Goal: Task Accomplishment & Management: Use online tool/utility

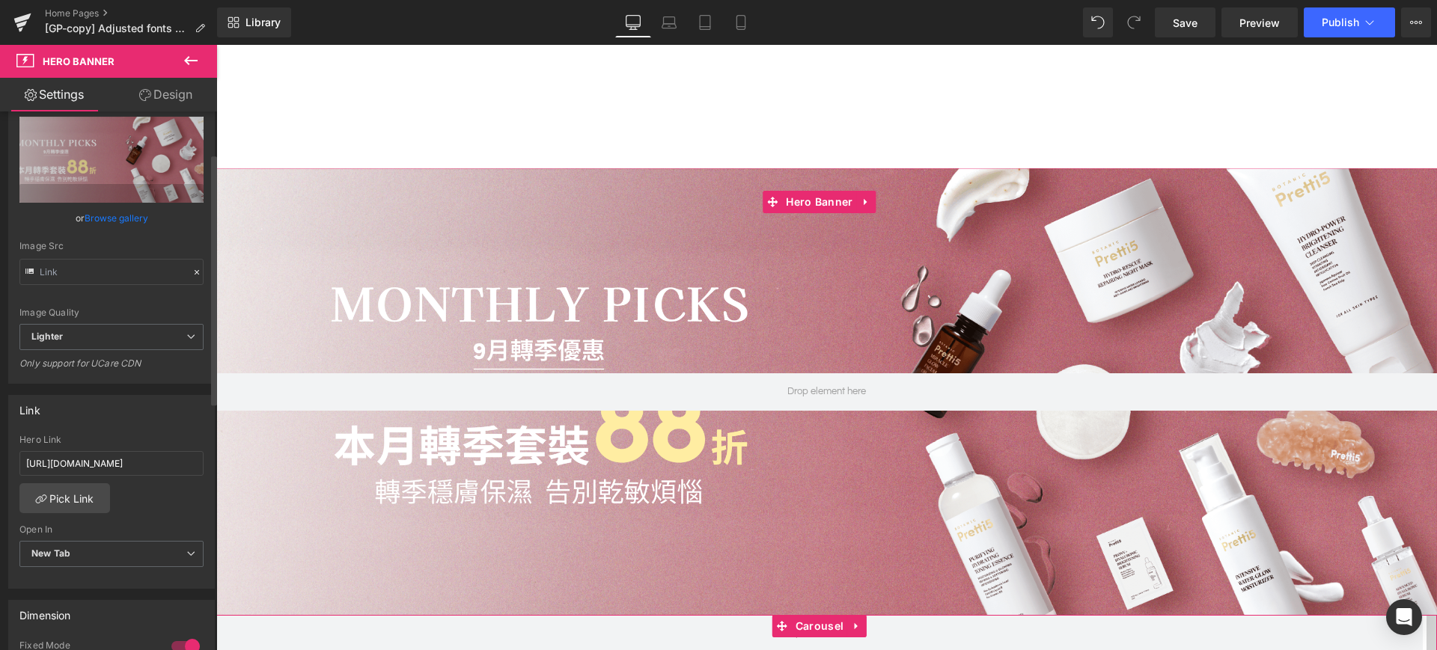
scroll to position [158, 0]
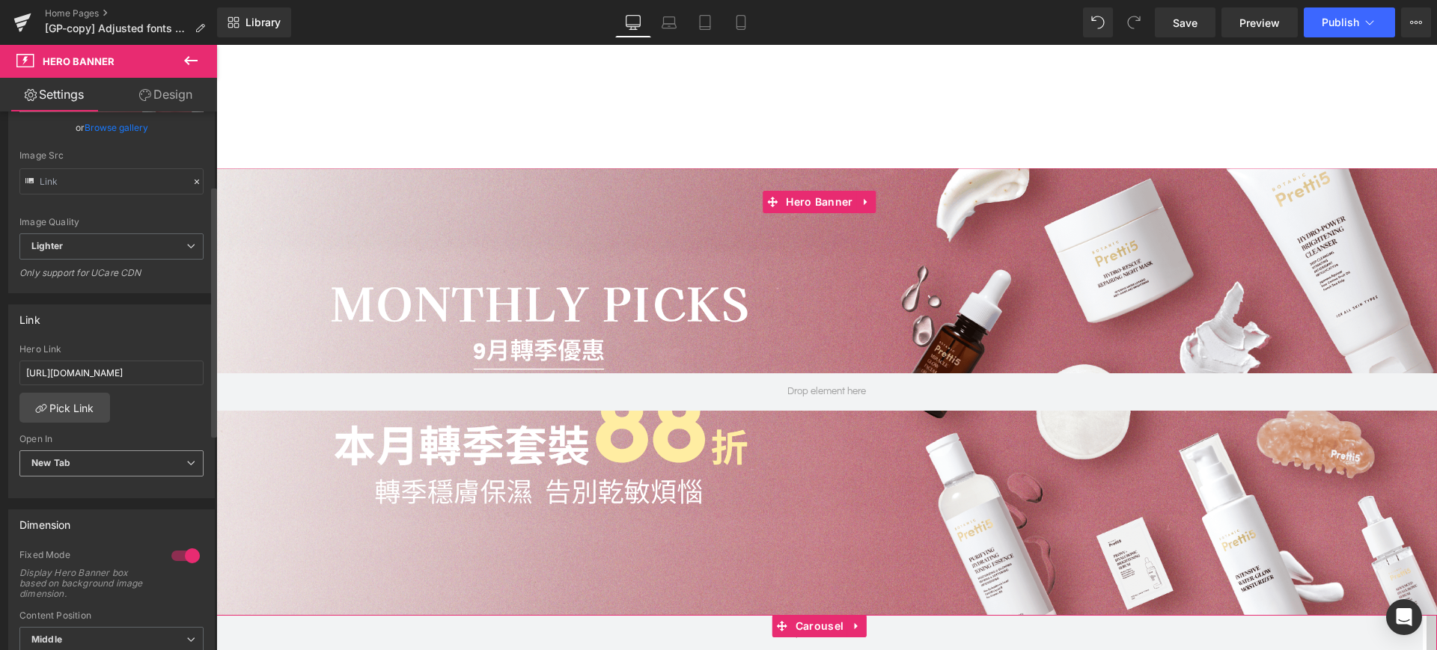
click at [148, 454] on span "New Tab" at bounding box center [111, 464] width 184 height 26
click at [148, 454] on span "New Tab" at bounding box center [108, 464] width 178 height 26
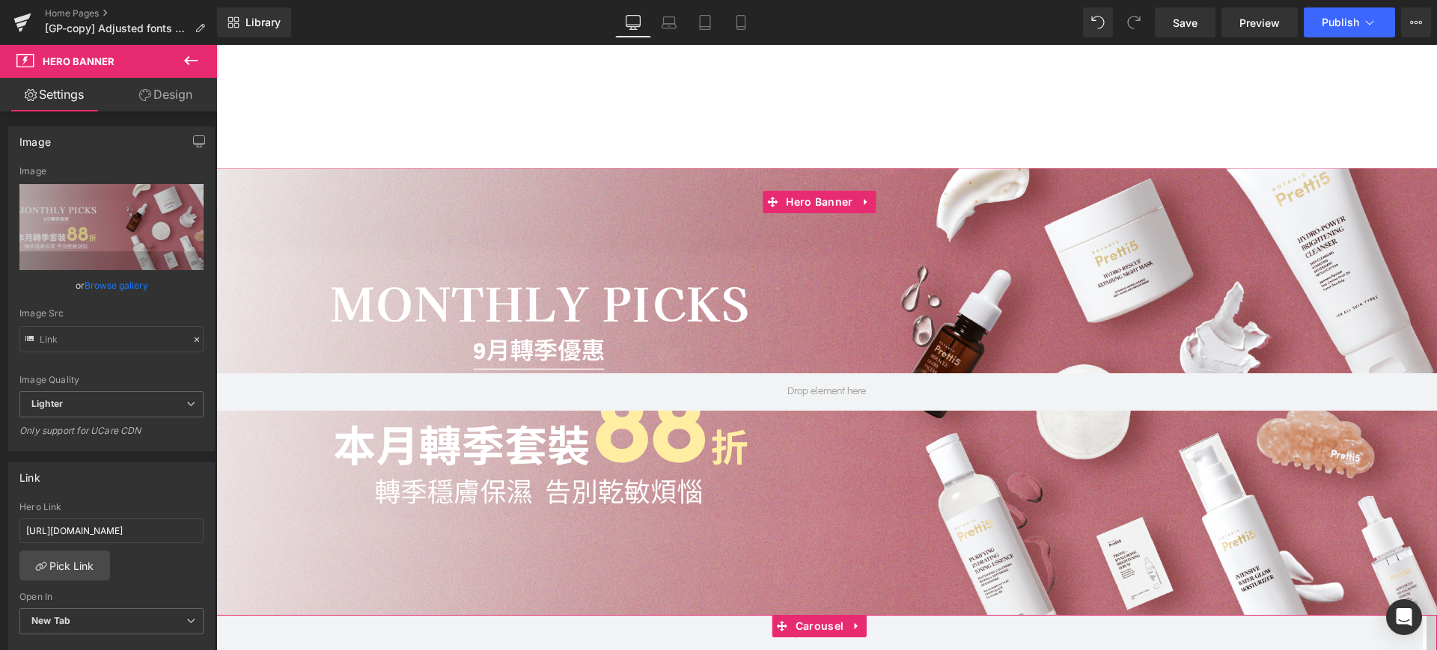
click at [195, 85] on link "Design" at bounding box center [166, 95] width 109 height 34
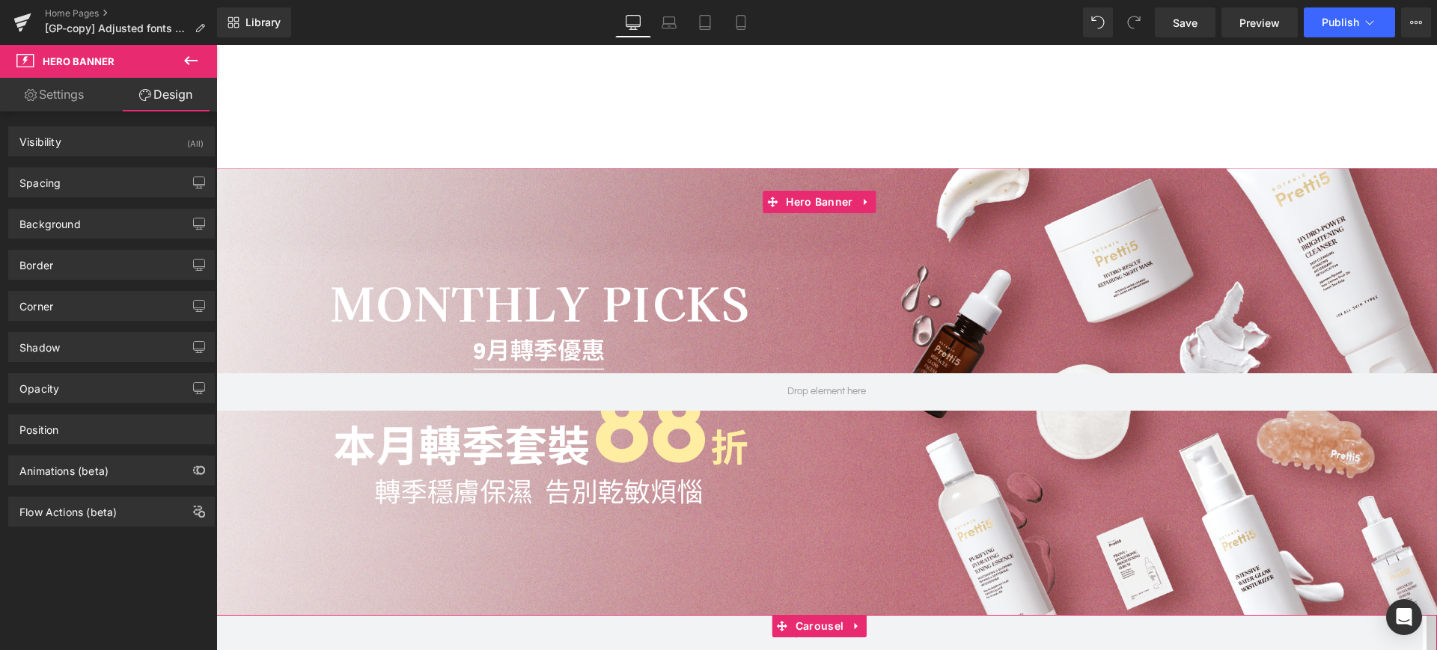
click at [42, 103] on link "Settings" at bounding box center [54, 95] width 109 height 34
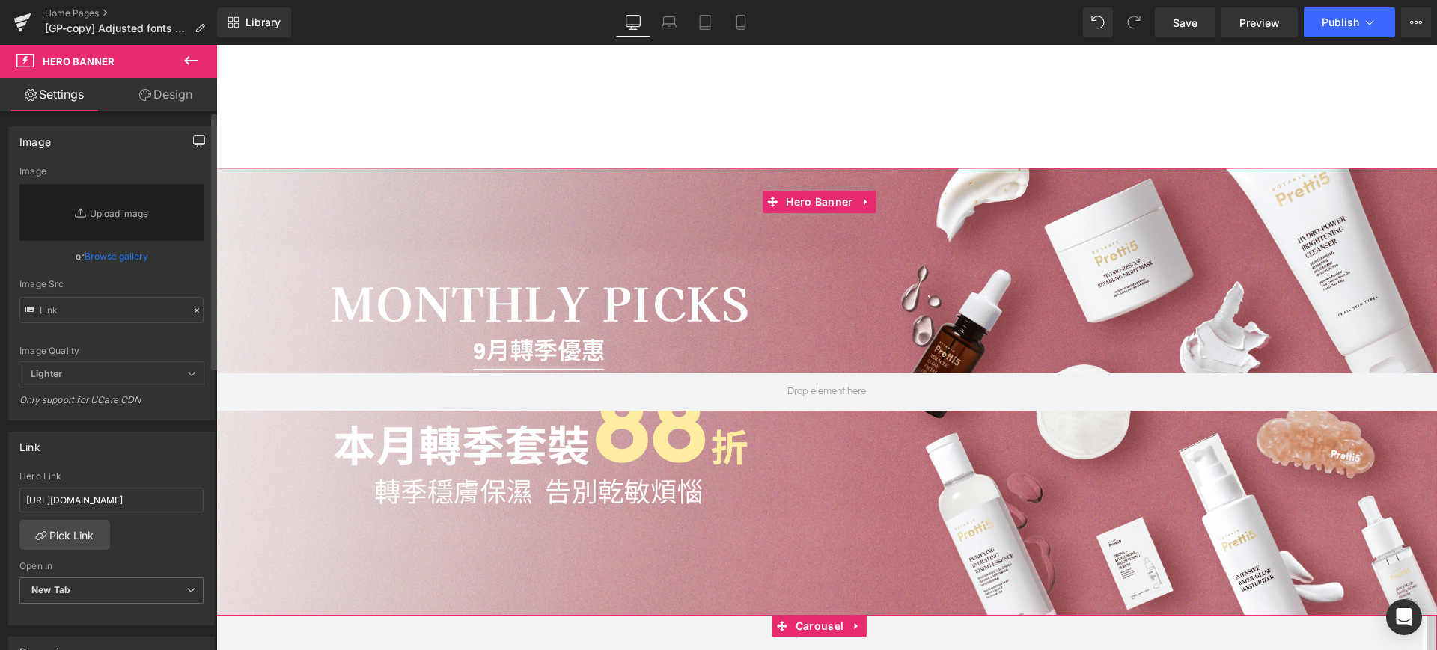
click at [200, 142] on button "button" at bounding box center [199, 141] width 24 height 28
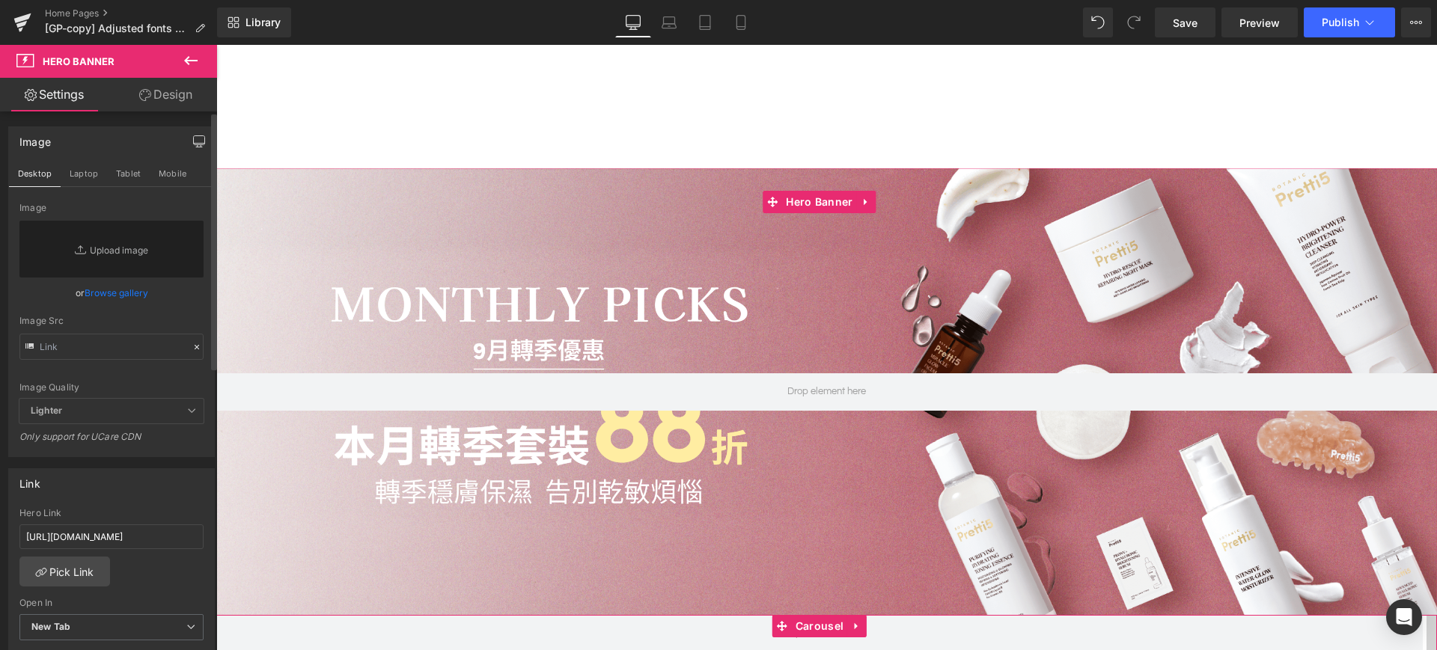
click at [200, 142] on button "button" at bounding box center [199, 141] width 24 height 28
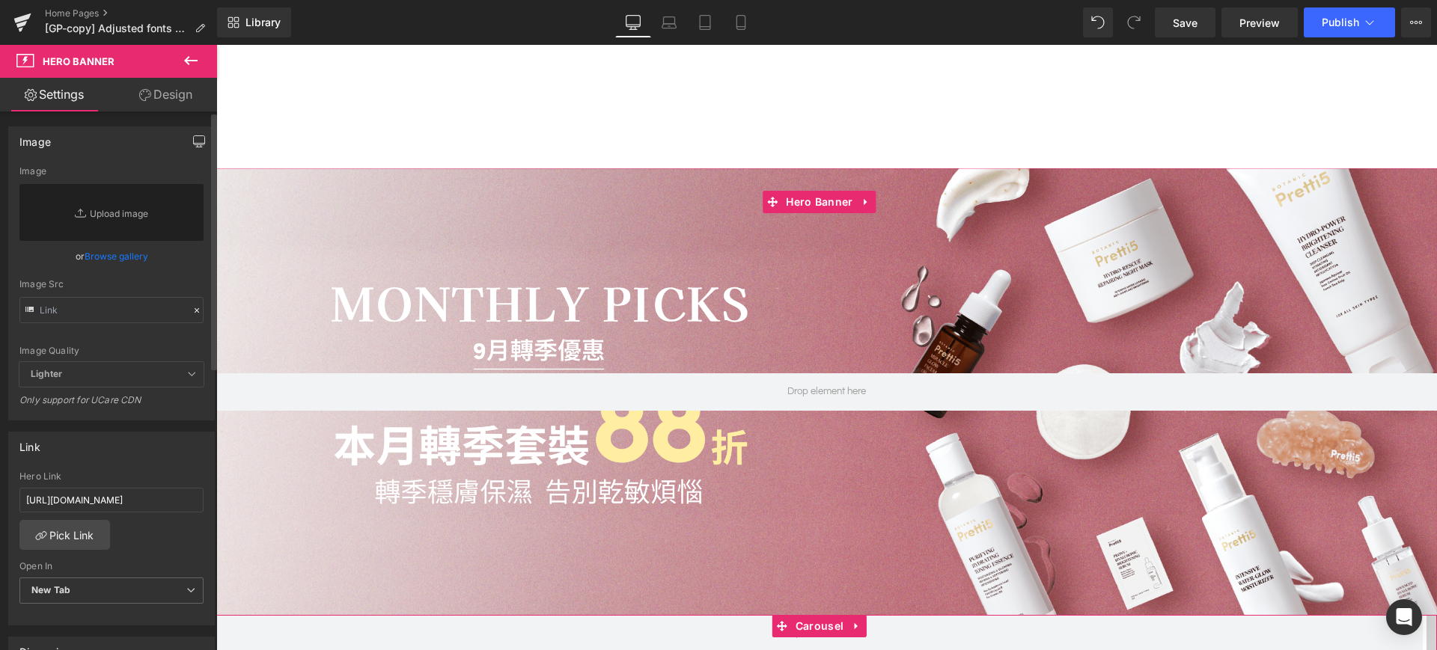
click at [195, 141] on icon "button" at bounding box center [199, 141] width 12 height 12
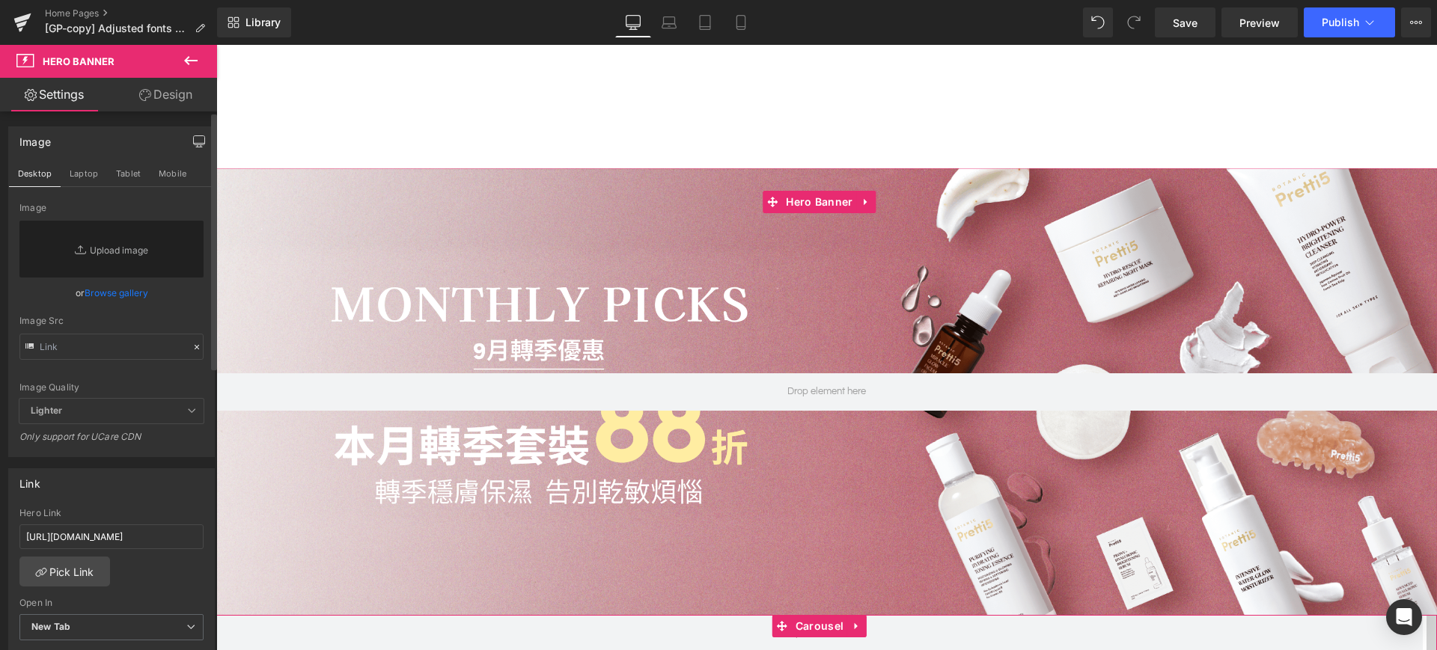
click at [195, 141] on icon "button" at bounding box center [199, 141] width 12 height 12
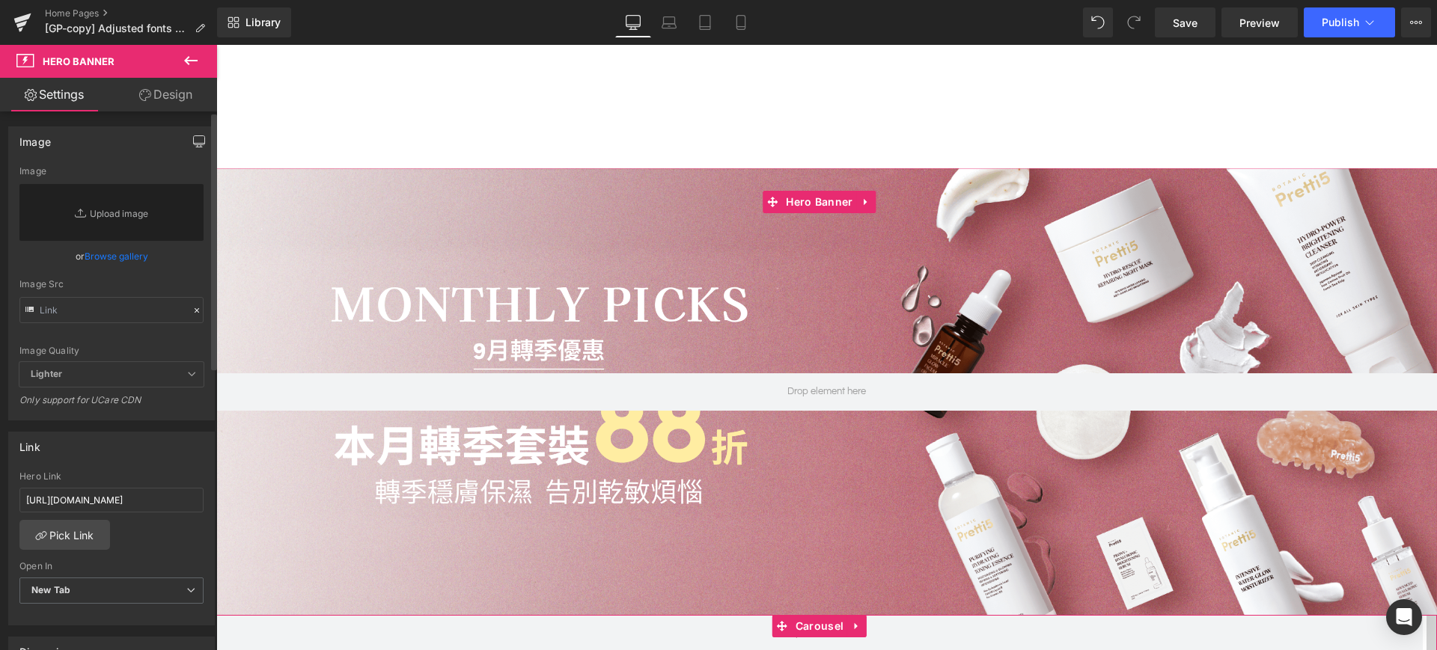
click at [193, 147] on icon "button" at bounding box center [199, 141] width 12 height 12
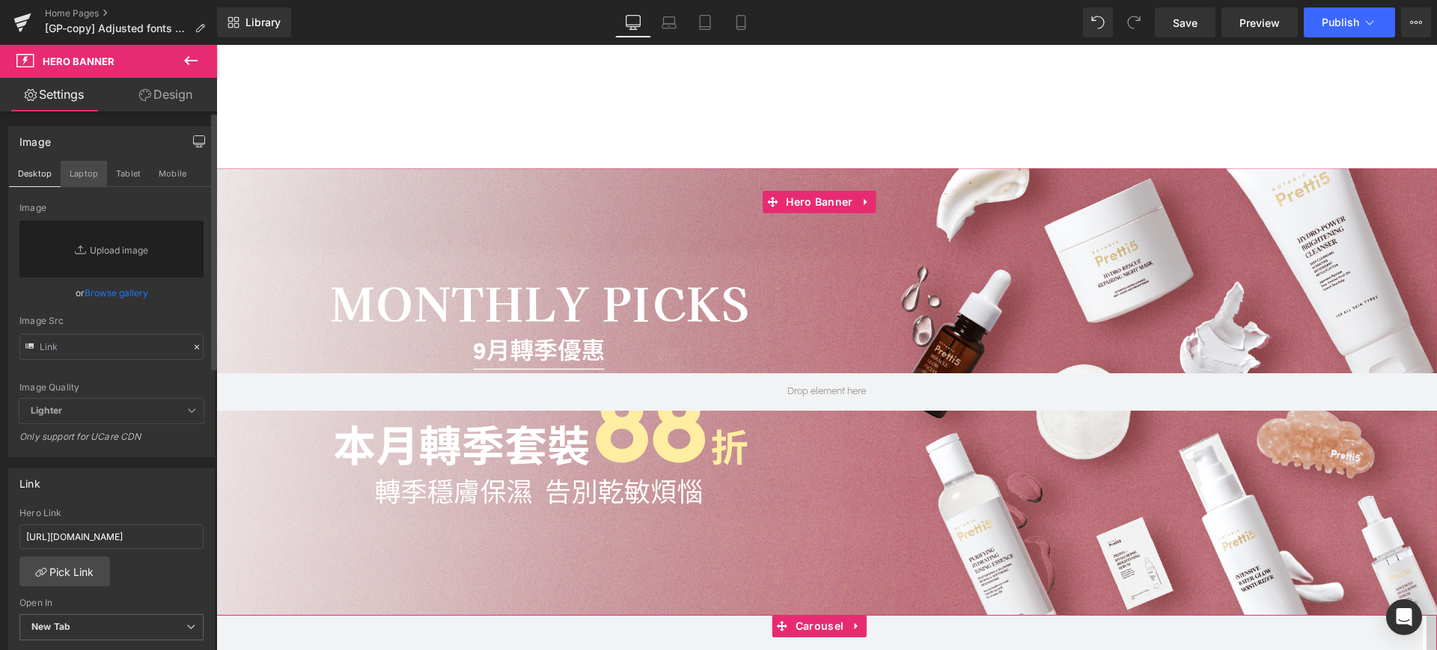
click at [103, 176] on button "Laptop" at bounding box center [84, 173] width 46 height 25
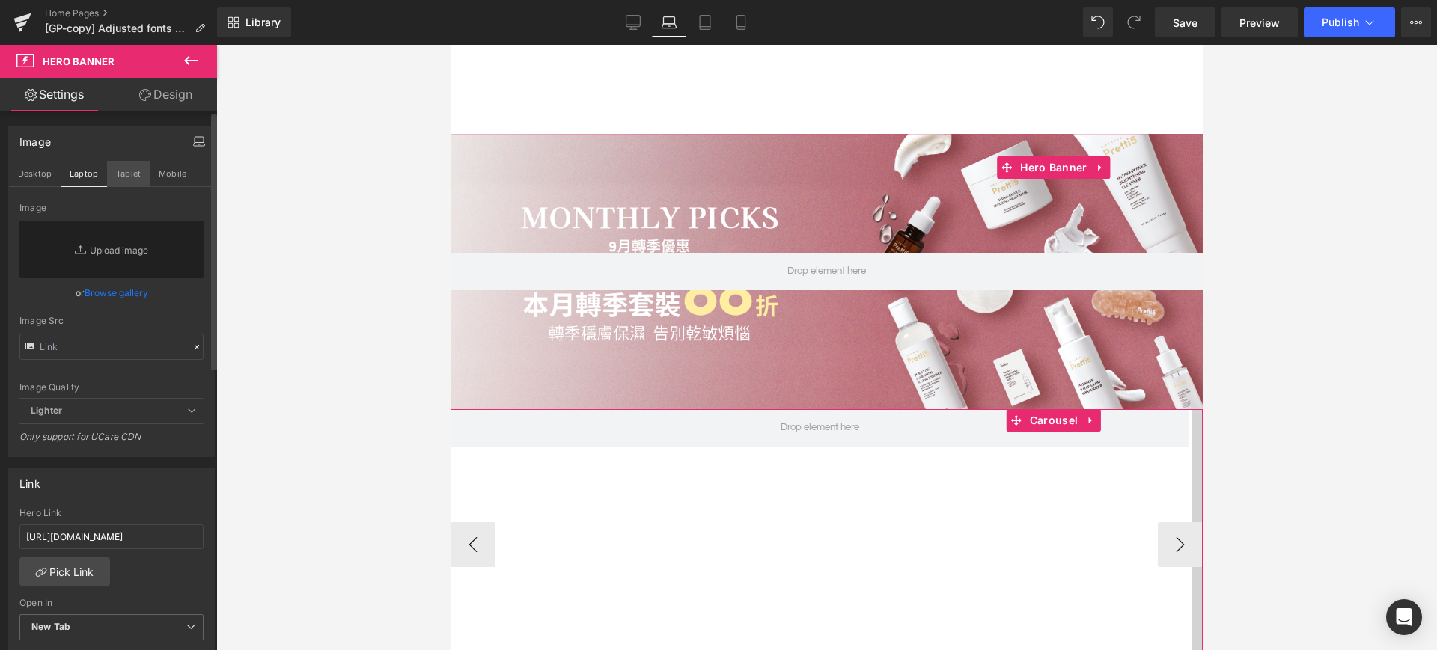
click at [138, 176] on button "Tablet" at bounding box center [128, 173] width 43 height 25
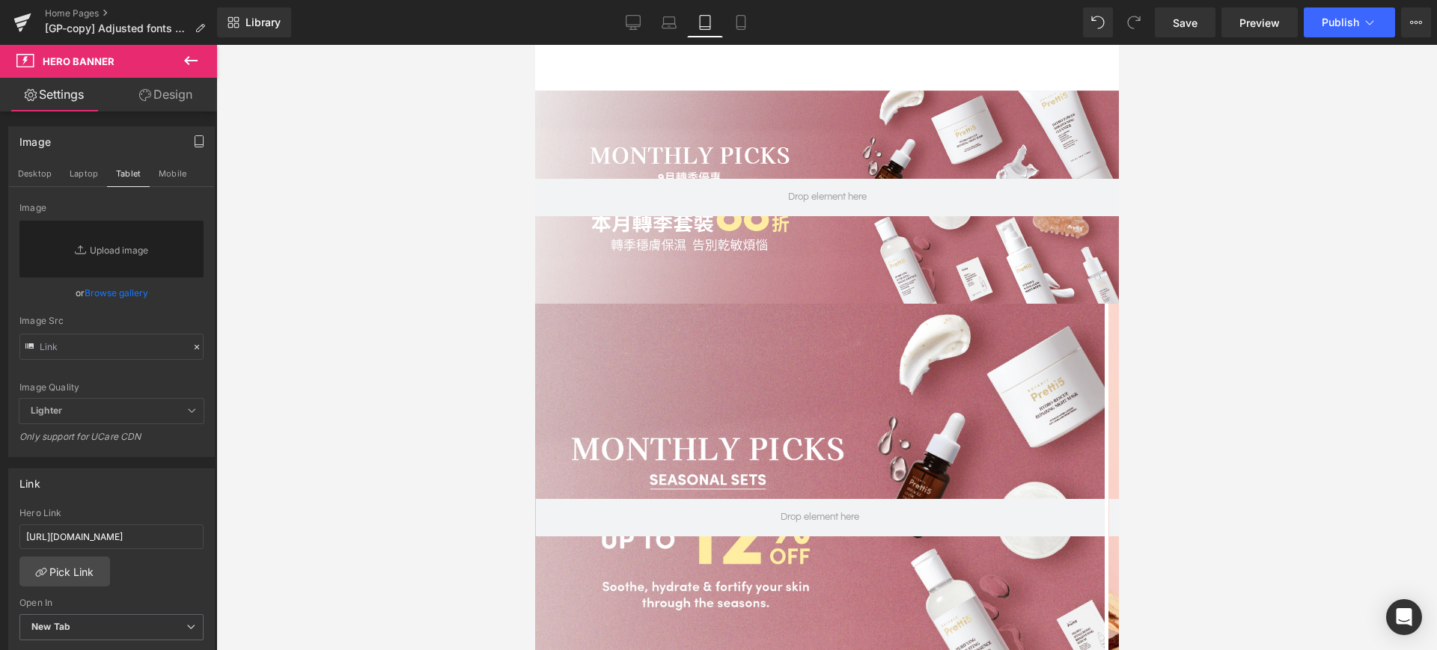
scroll to position [55, 0]
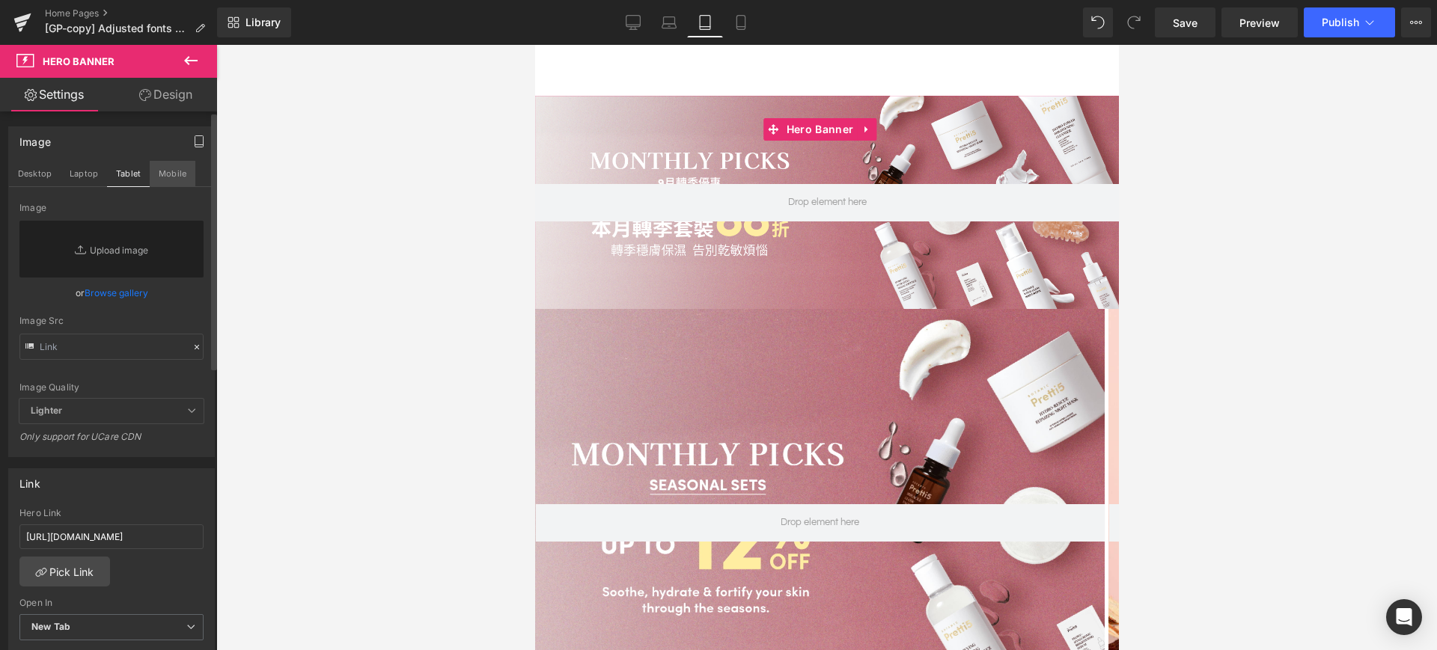
click at [161, 178] on button "Mobile" at bounding box center [173, 173] width 46 height 25
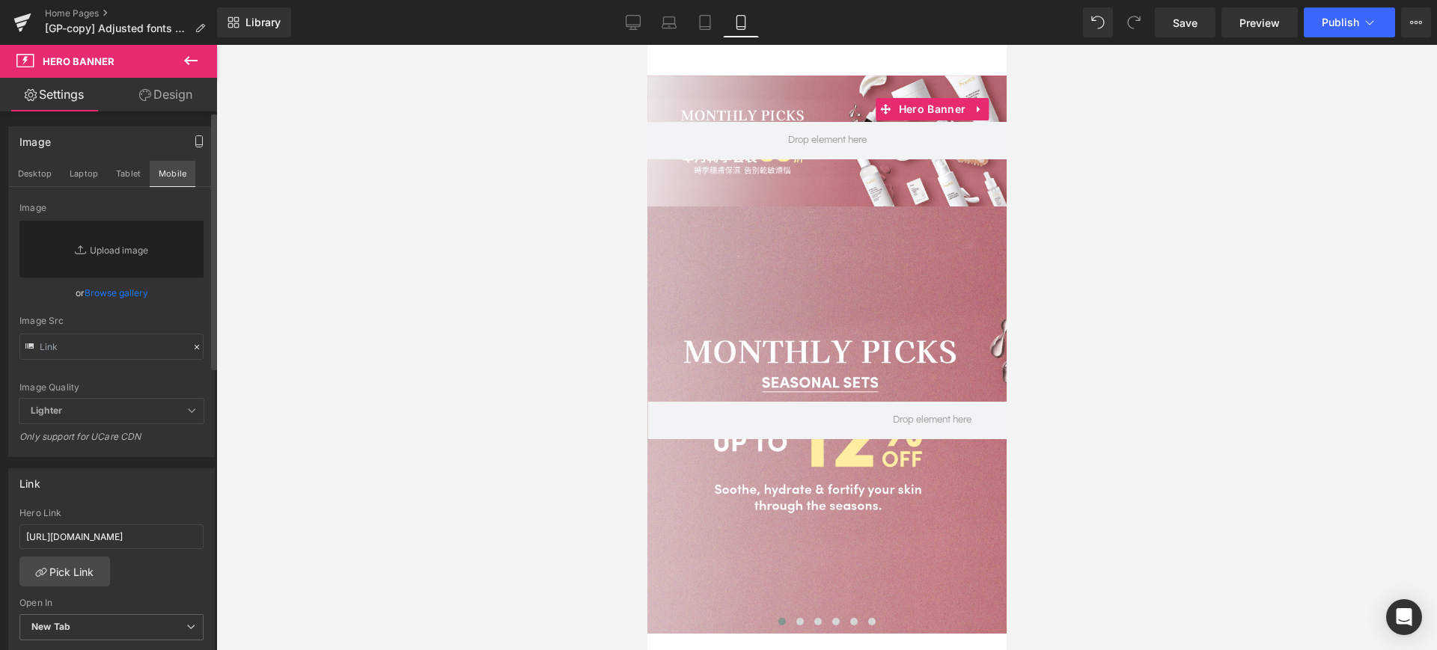
scroll to position [50, 0]
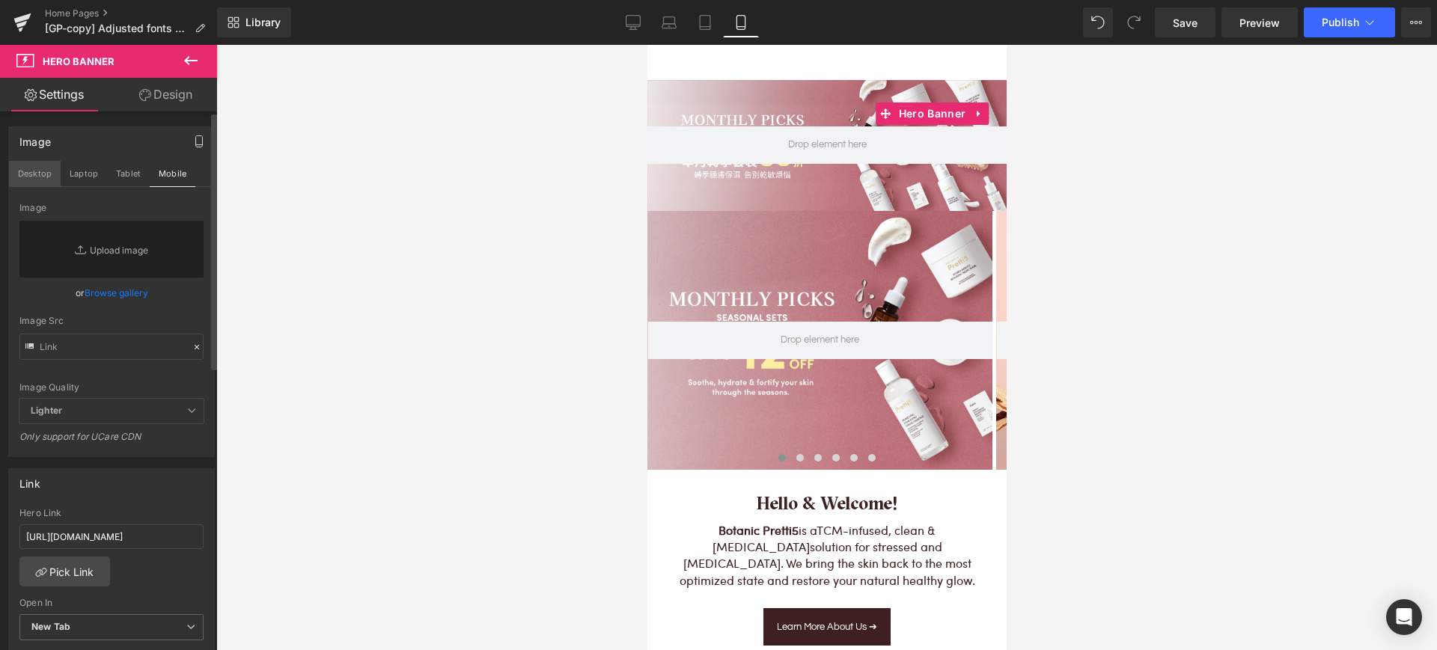
click at [33, 171] on button "Desktop" at bounding box center [35, 173] width 52 height 25
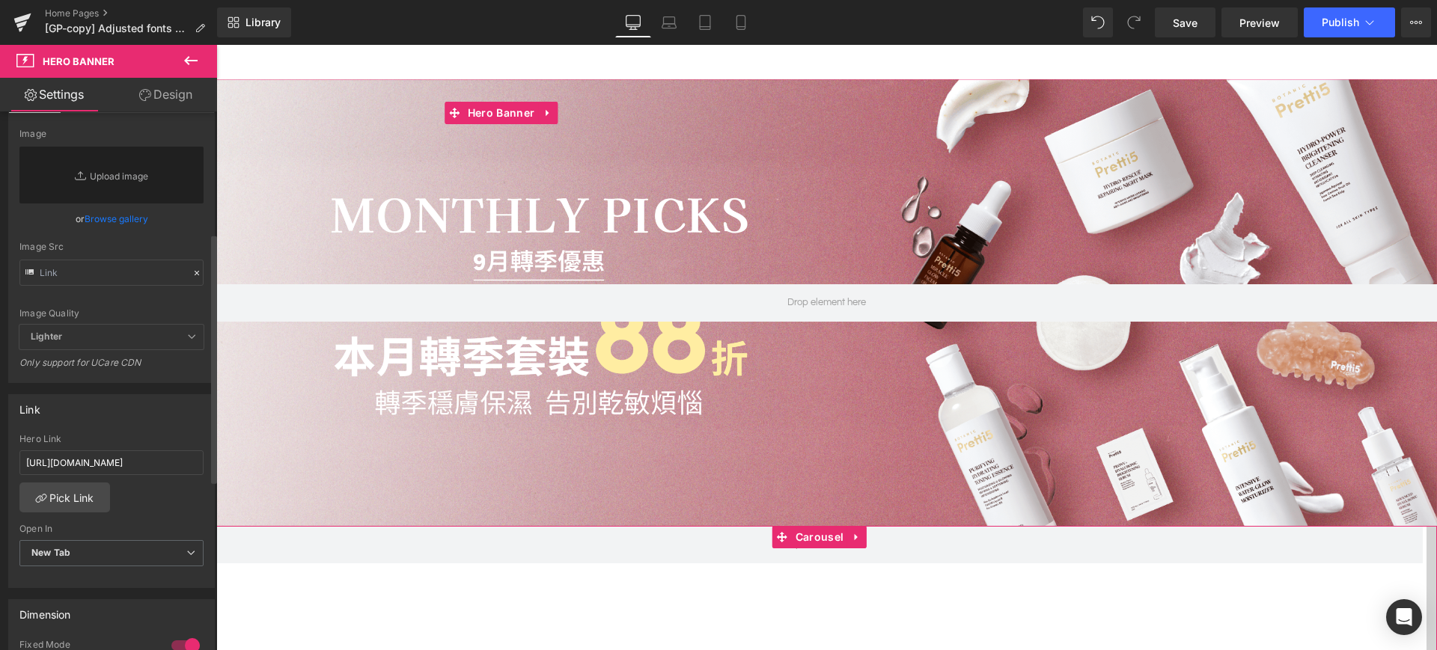
scroll to position [0, 0]
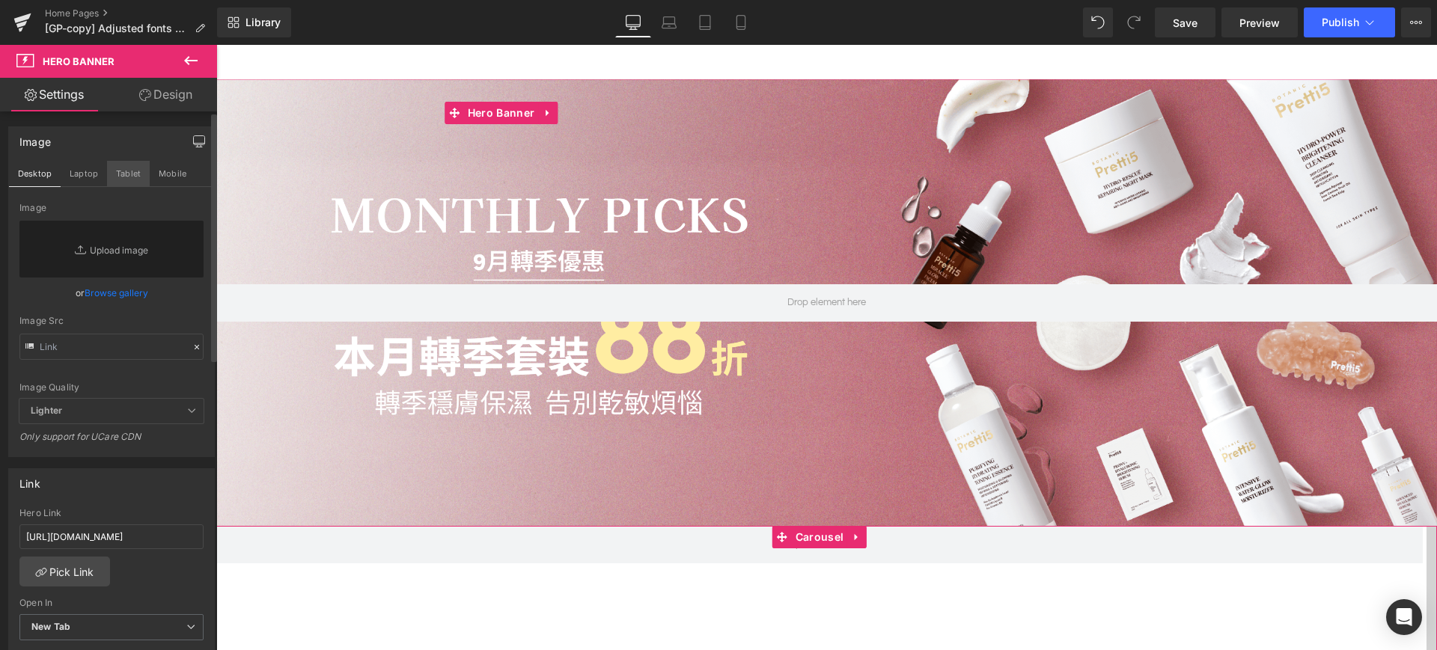
click at [138, 169] on button "Tablet" at bounding box center [128, 173] width 43 height 25
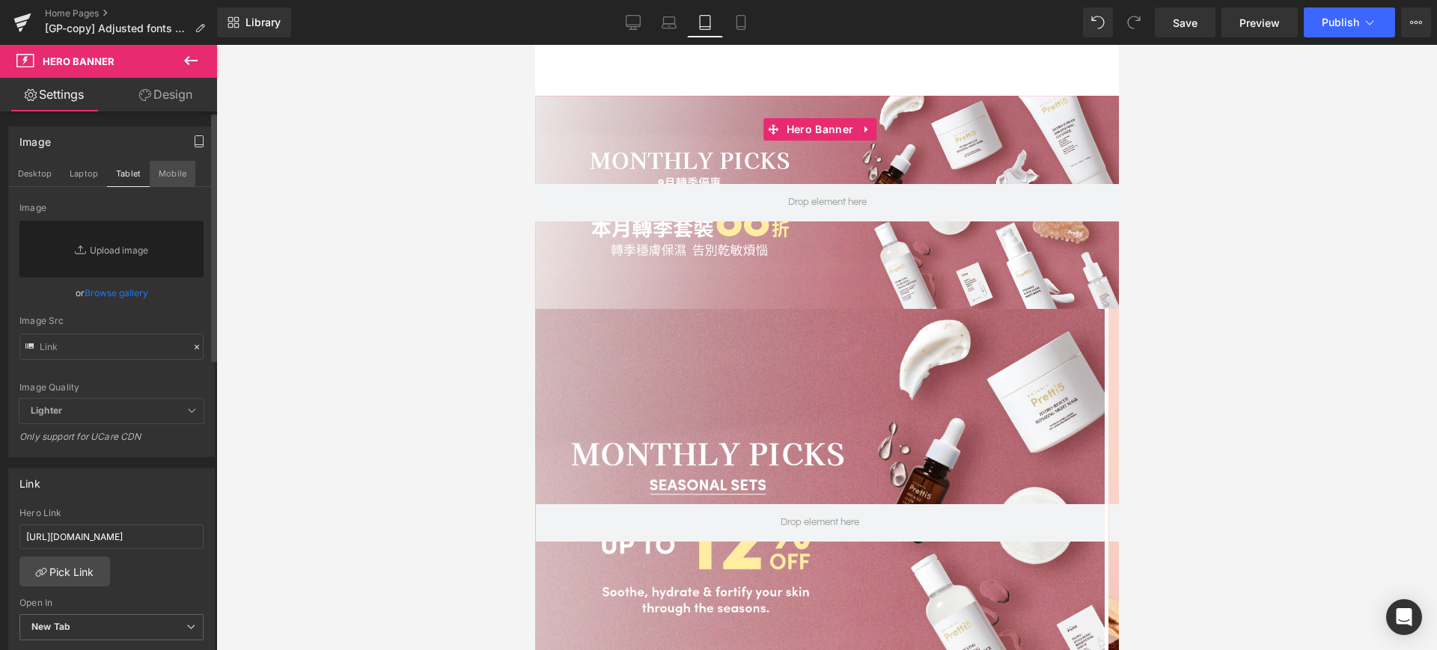
click at [155, 174] on button "Mobile" at bounding box center [173, 173] width 46 height 25
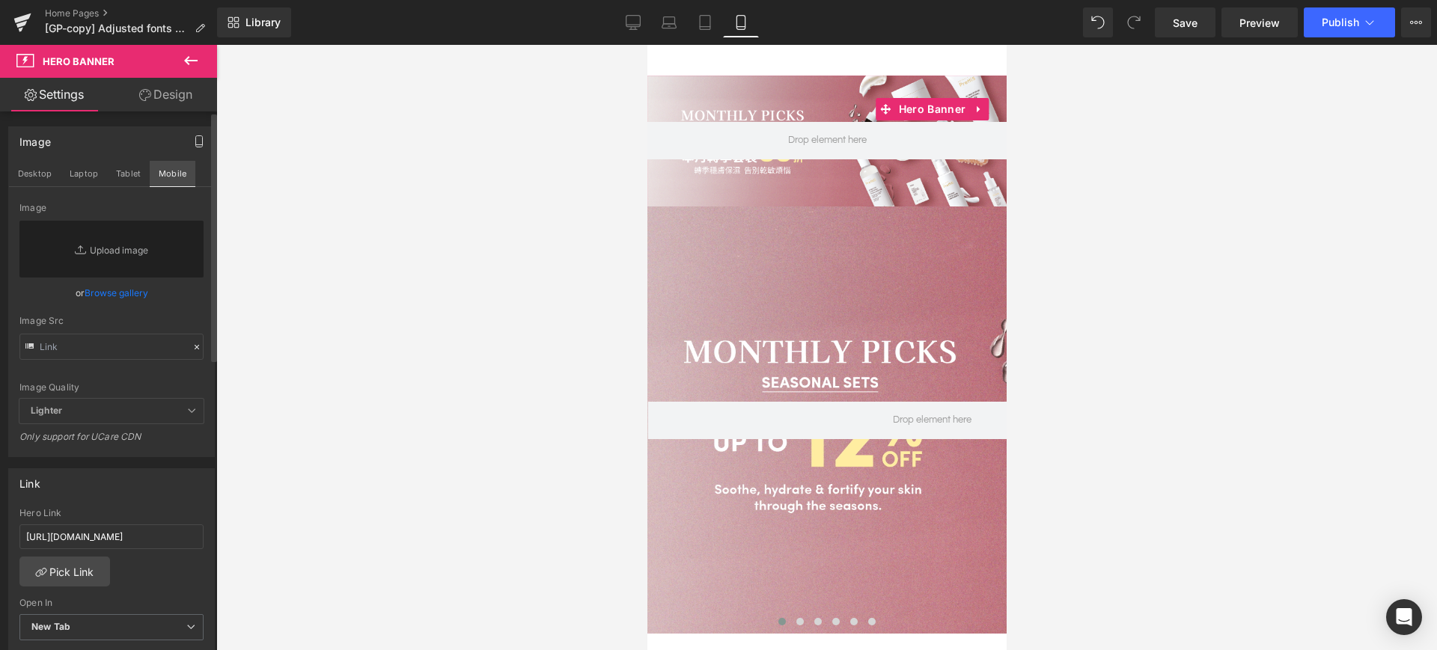
scroll to position [50, 0]
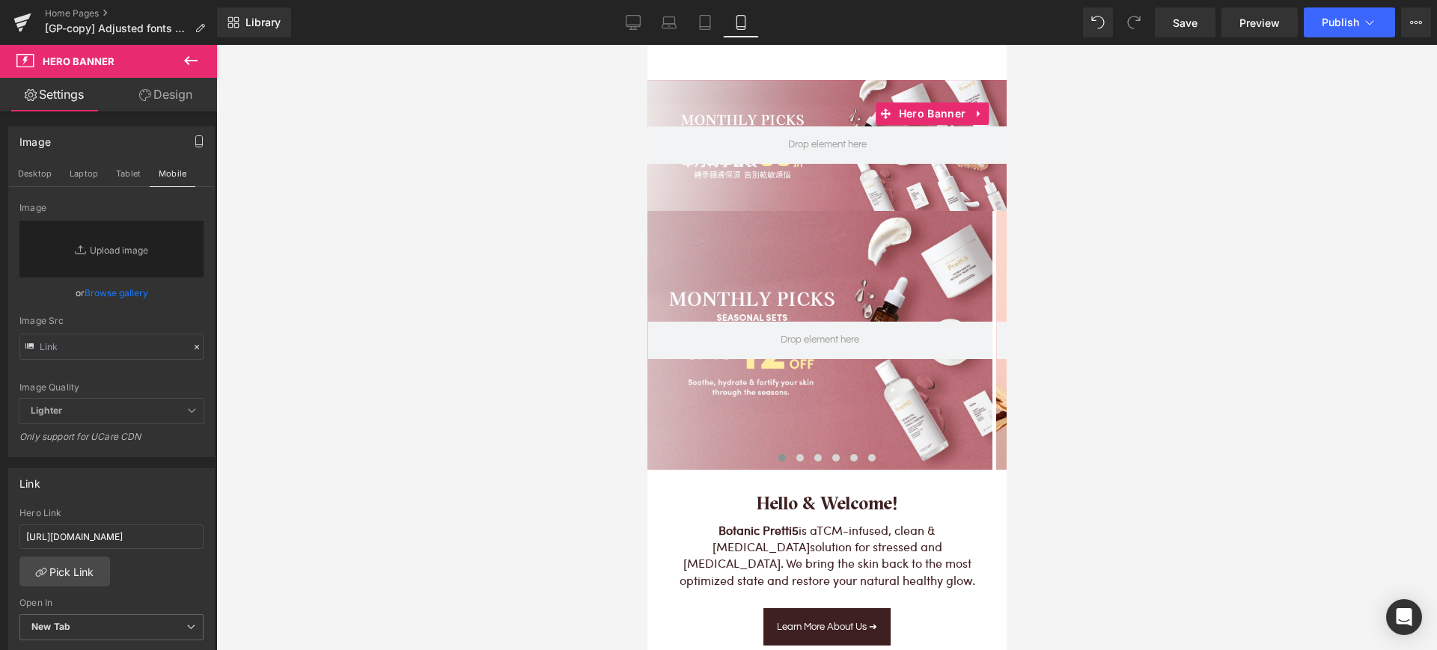
click at [191, 101] on link "Design" at bounding box center [166, 95] width 109 height 34
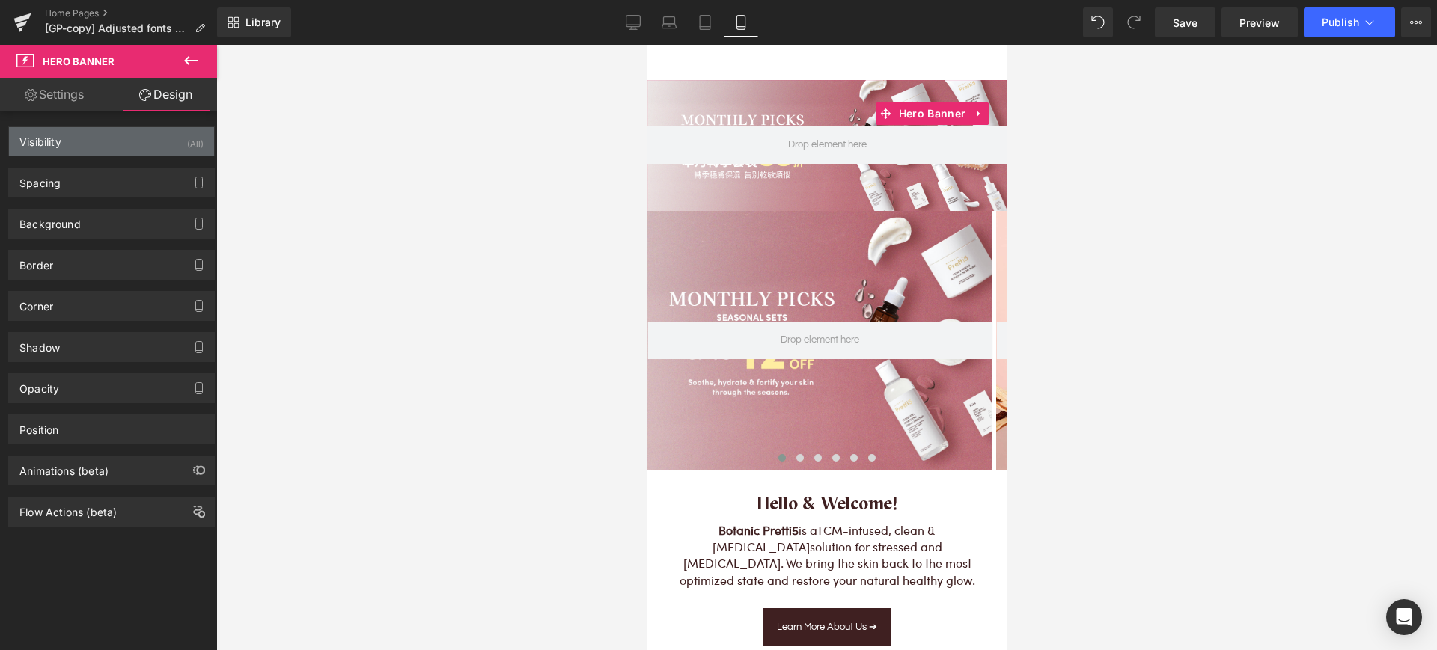
click at [189, 134] on div "(All)" at bounding box center [195, 139] width 16 height 25
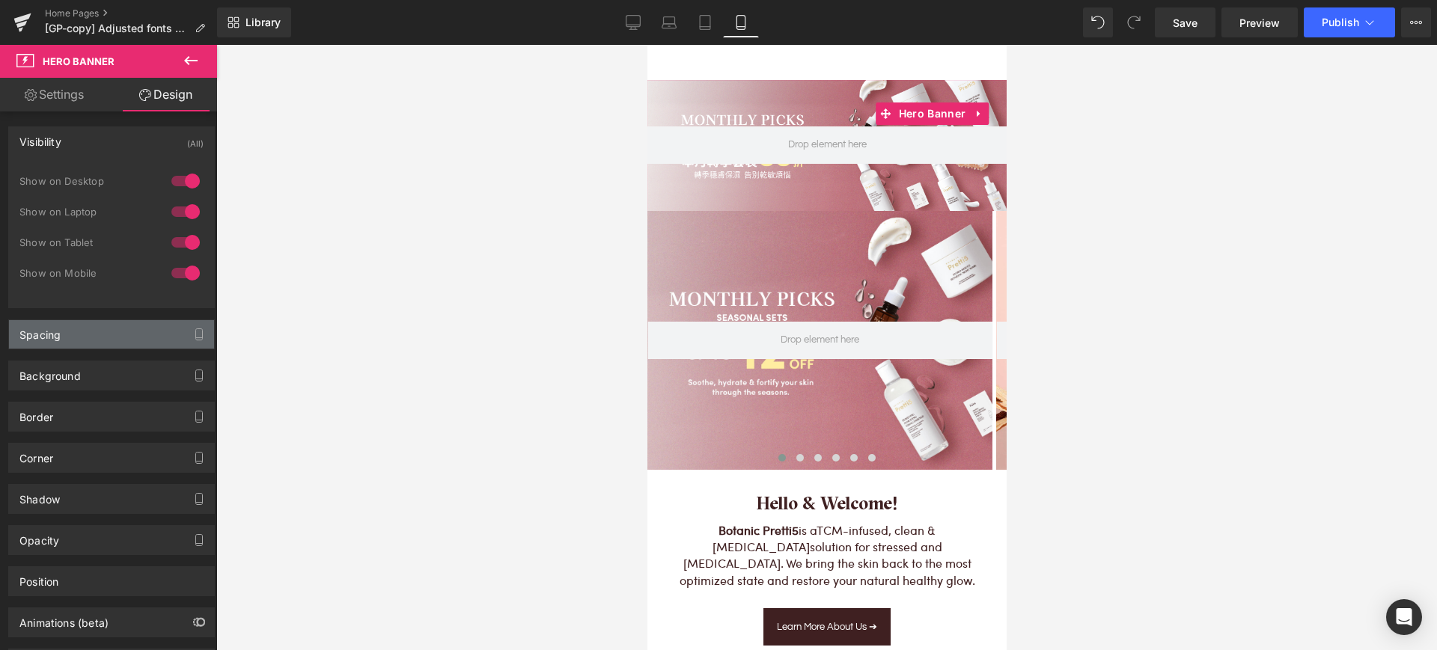
click at [129, 320] on div "Spacing" at bounding box center [111, 334] width 205 height 28
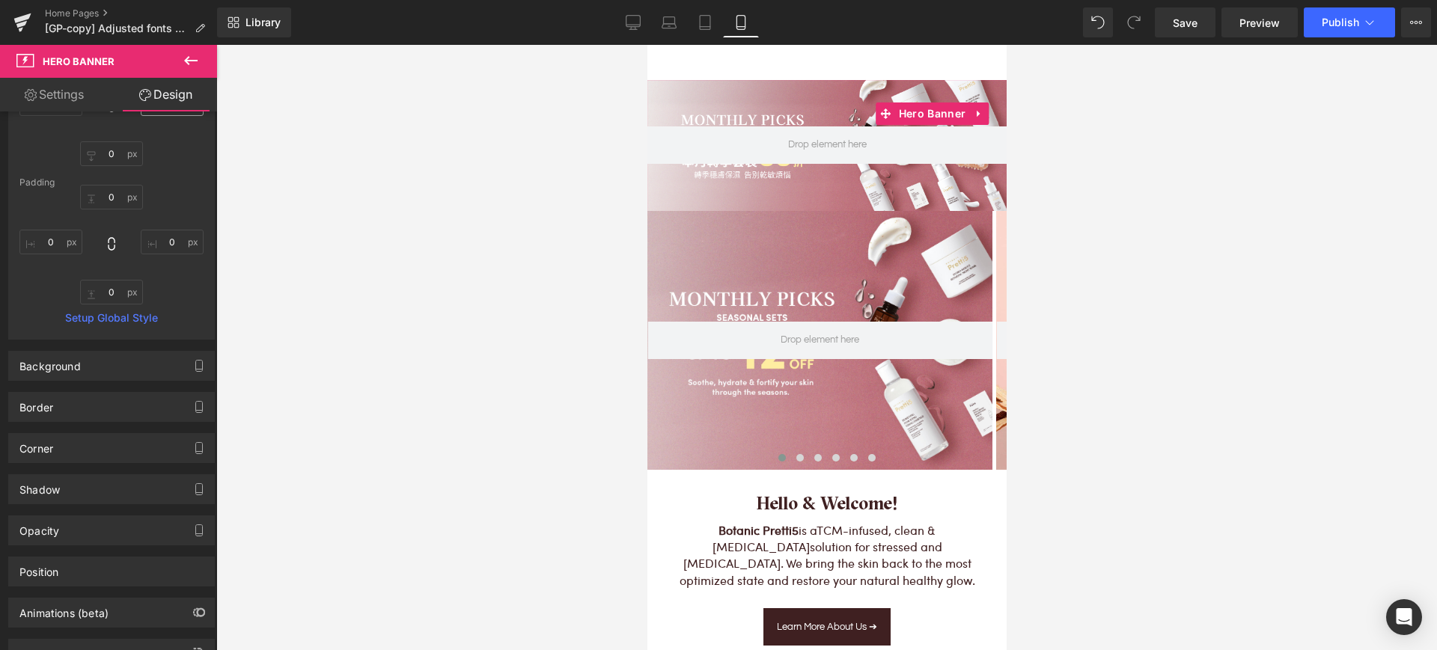
scroll to position [321, 0]
click at [114, 344] on div "Background Color & Image color Color % Image Replace Image Upload image or Brow…" at bounding box center [112, 359] width 224 height 41
click at [114, 367] on div "Background" at bounding box center [111, 365] width 205 height 28
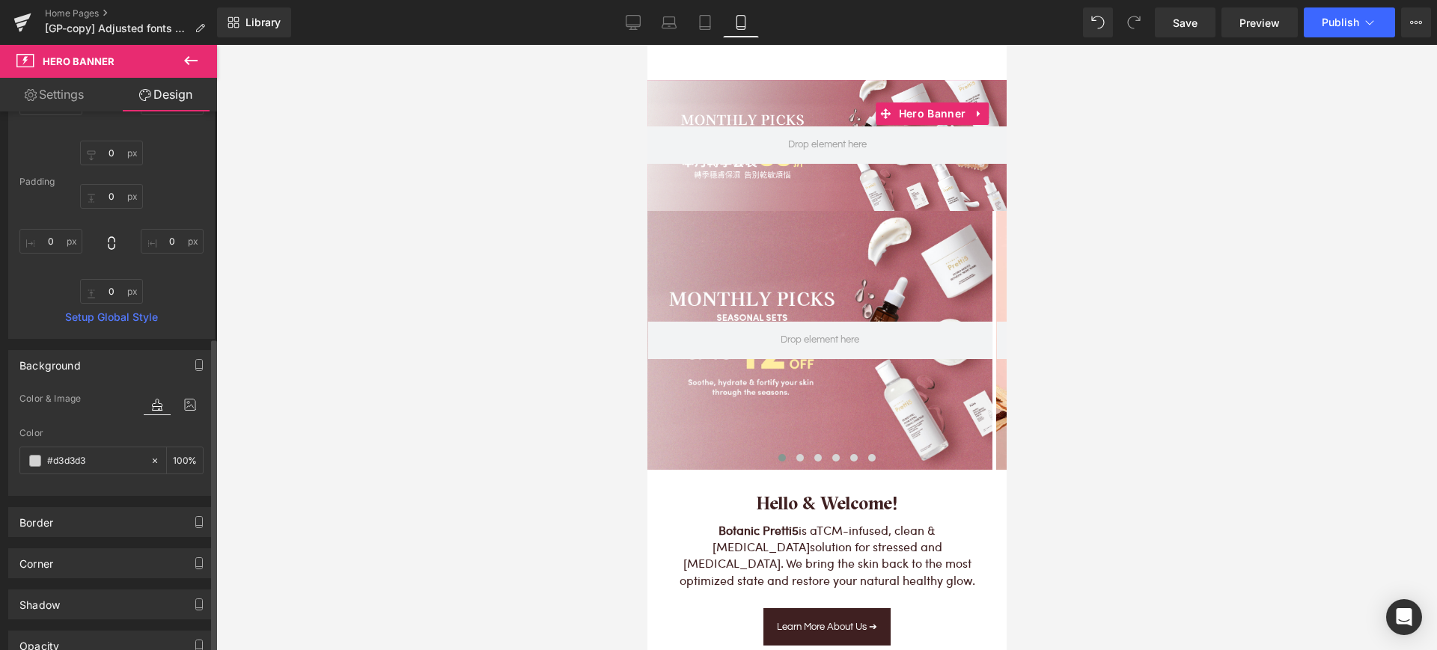
scroll to position [500, 0]
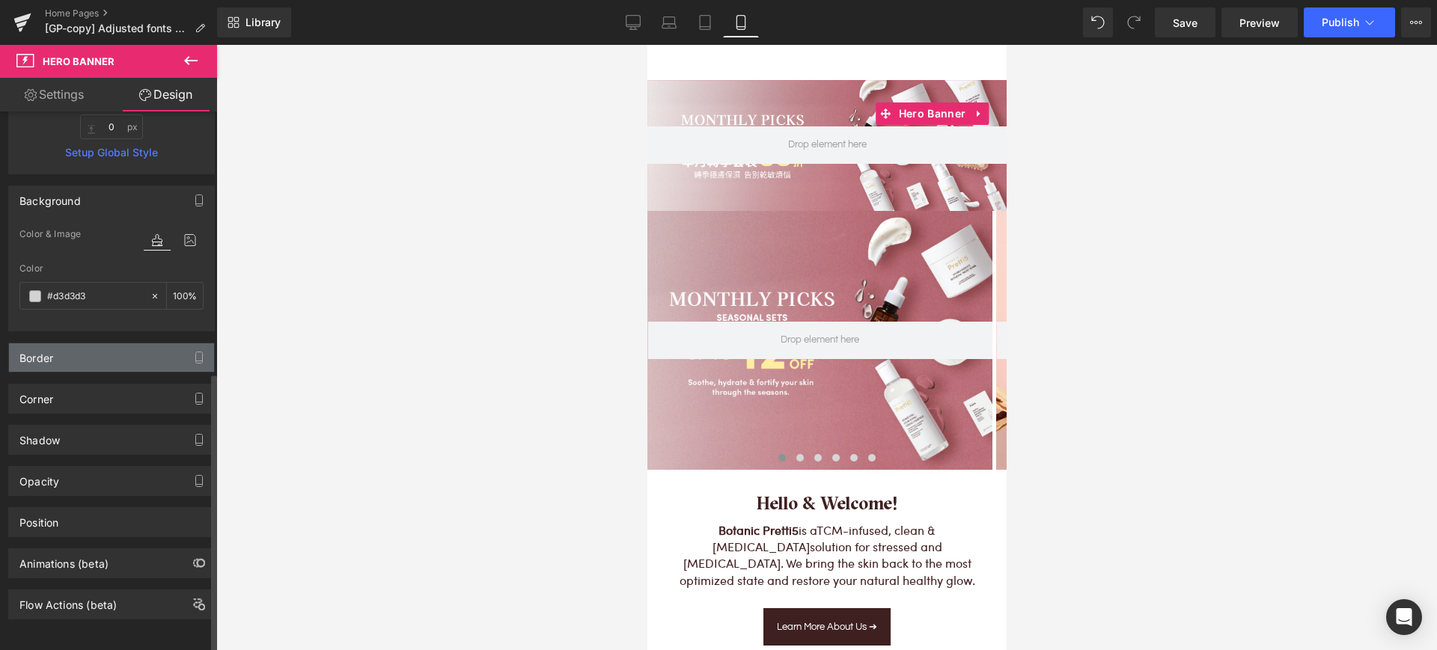
click at [41, 344] on div "Border" at bounding box center [36, 354] width 34 height 21
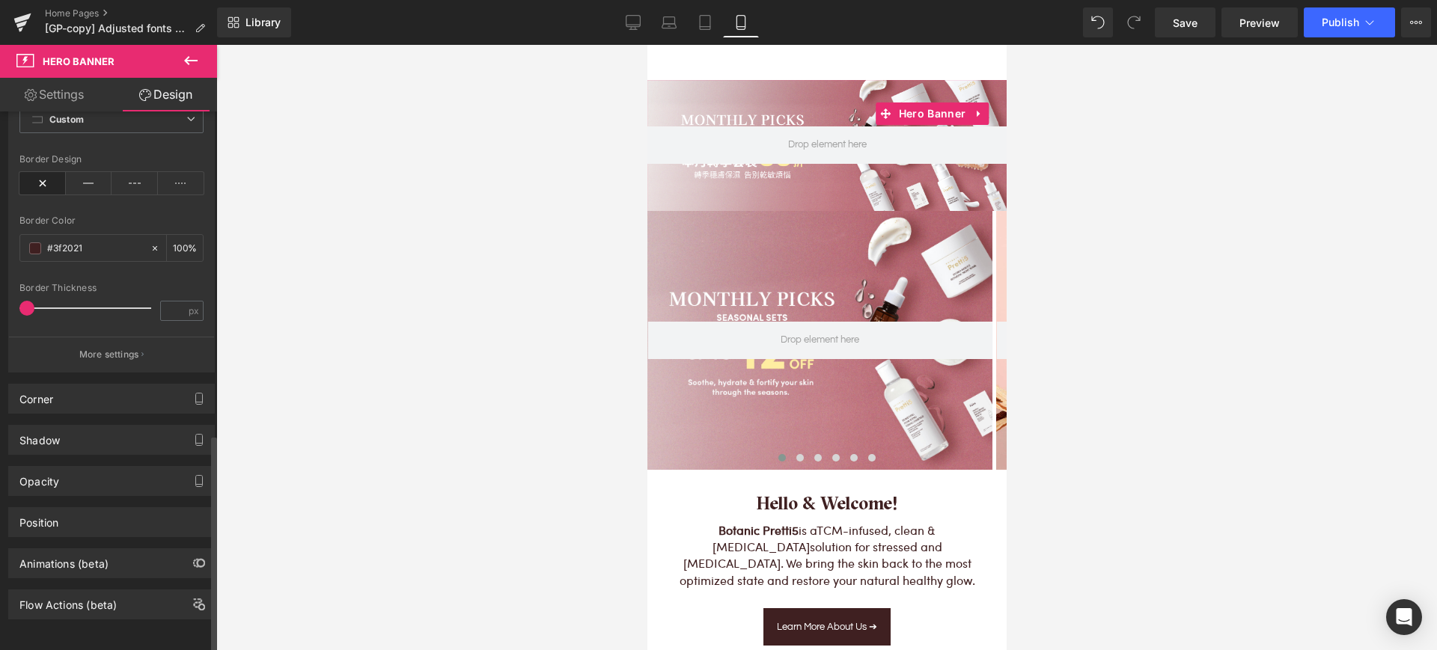
scroll to position [793, 0]
click at [55, 397] on div "Corner" at bounding box center [111, 399] width 205 height 28
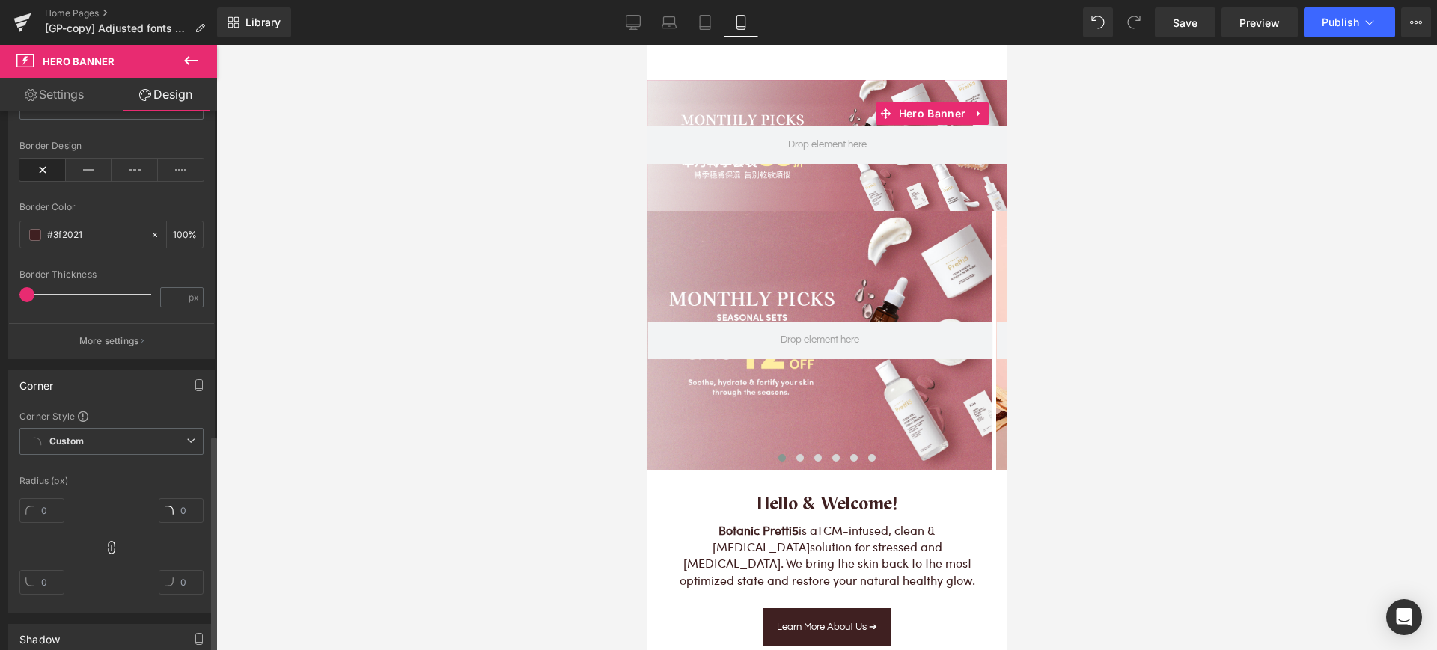
scroll to position [1007, 0]
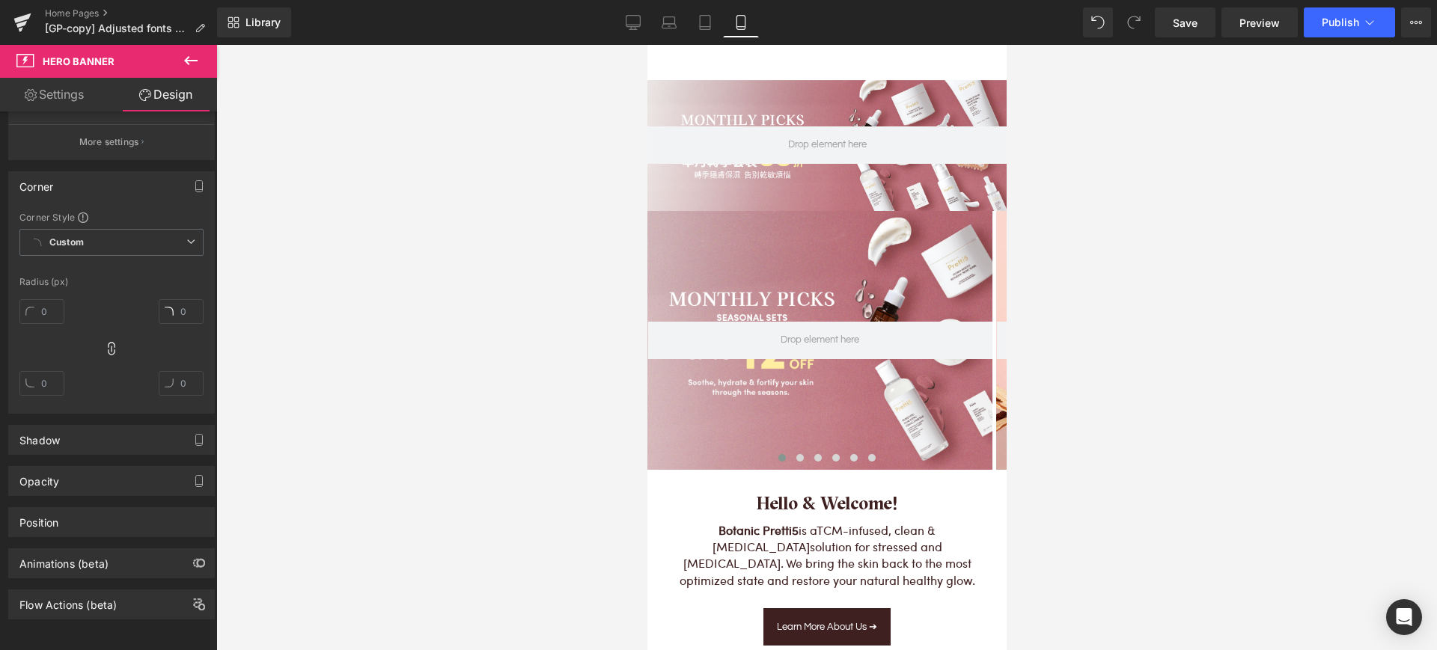
click at [189, 58] on icon at bounding box center [191, 61] width 18 height 18
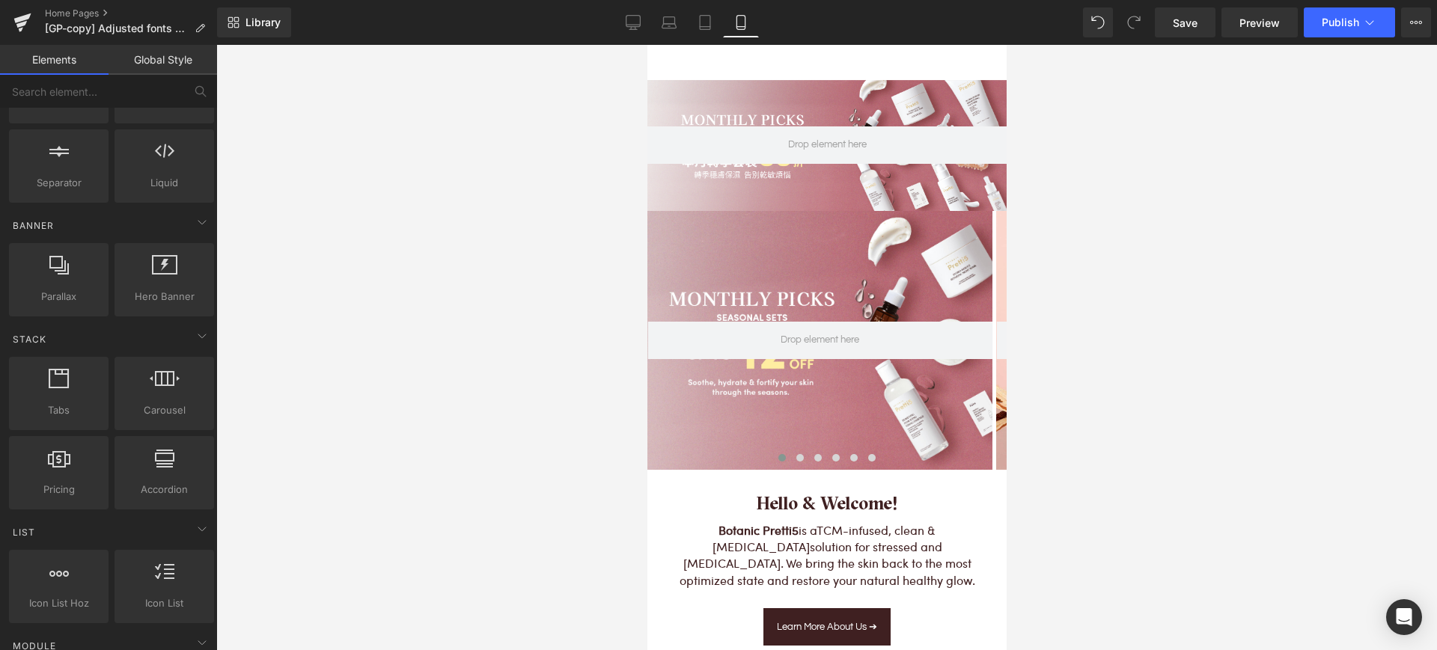
scroll to position [254, 0]
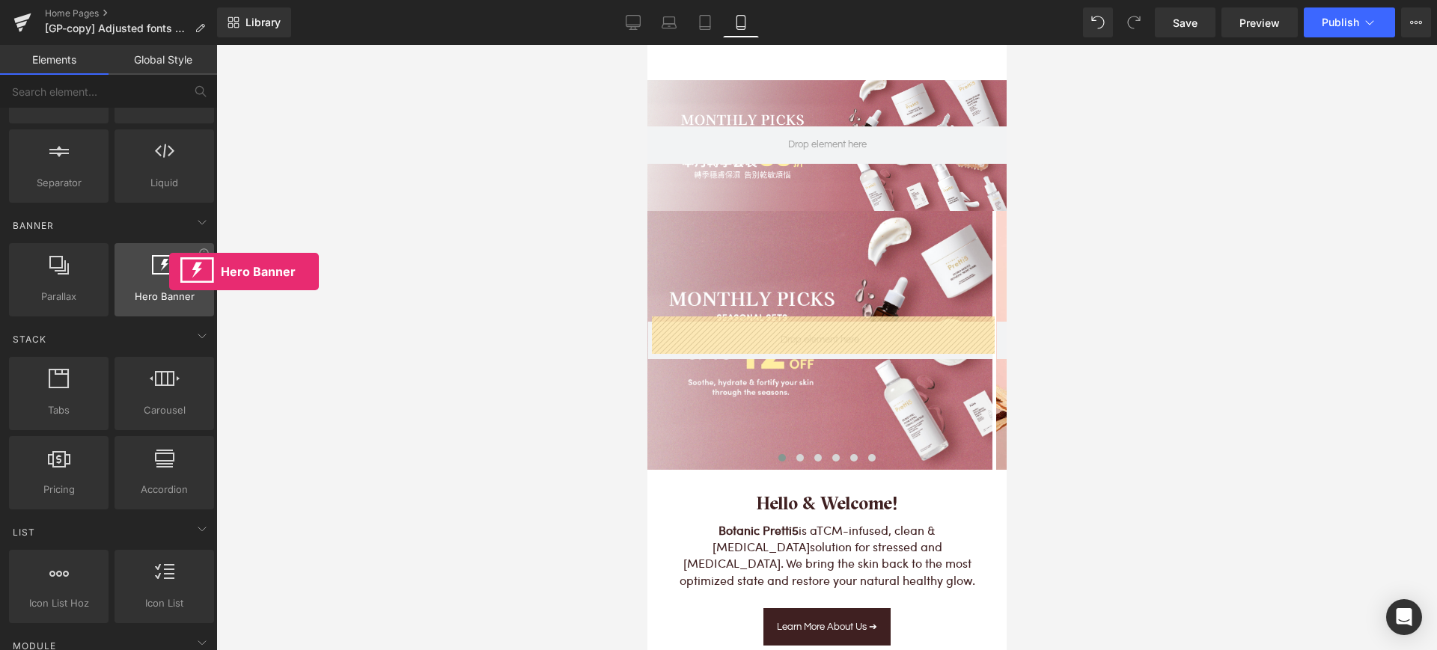
click at [169, 272] on icon at bounding box center [164, 264] width 25 height 19
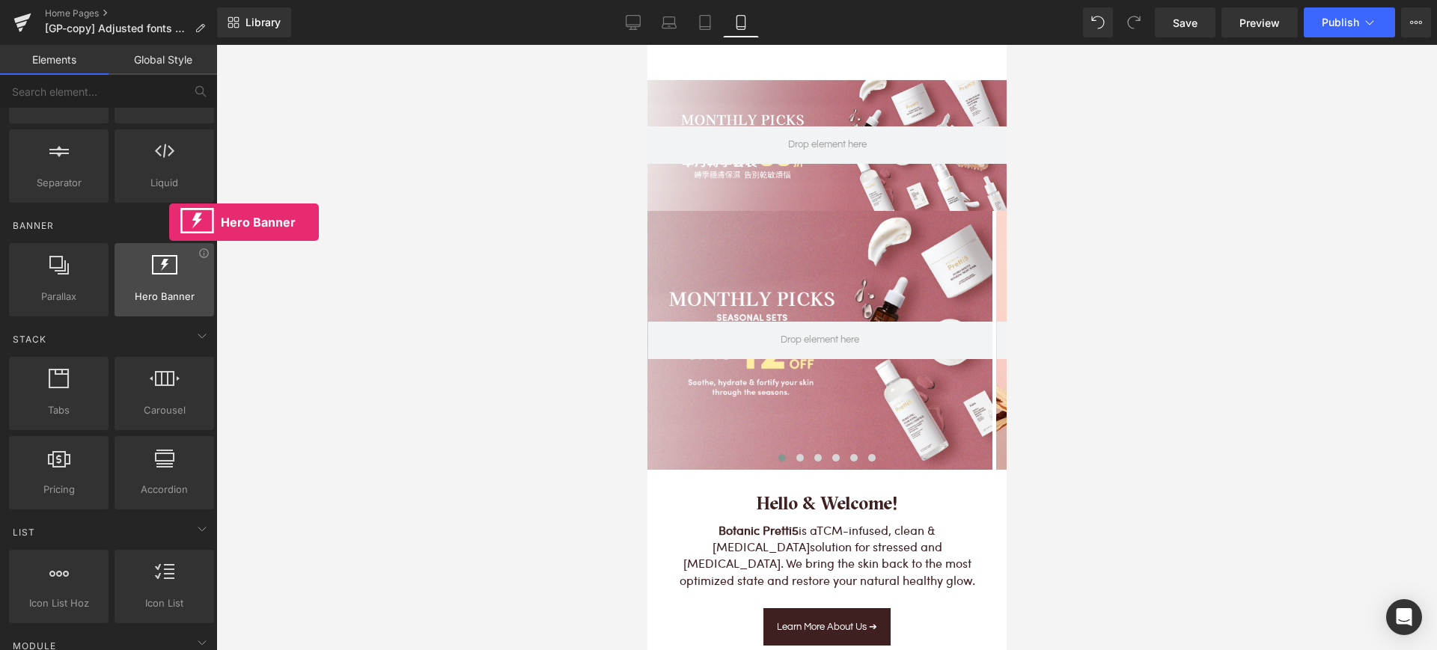
click at [169, 272] on icon at bounding box center [164, 264] width 25 height 19
click at [131, 276] on div at bounding box center [164, 272] width 91 height 34
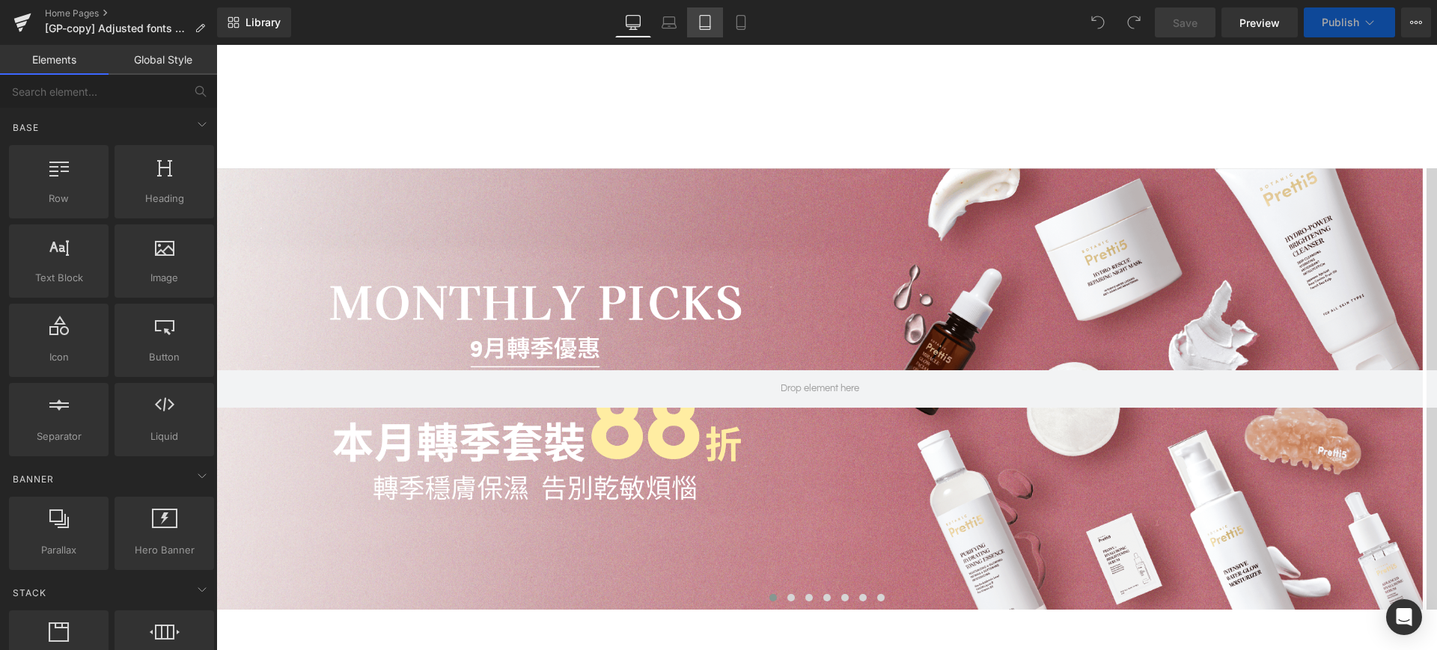
click at [701, 24] on icon at bounding box center [705, 22] width 15 height 15
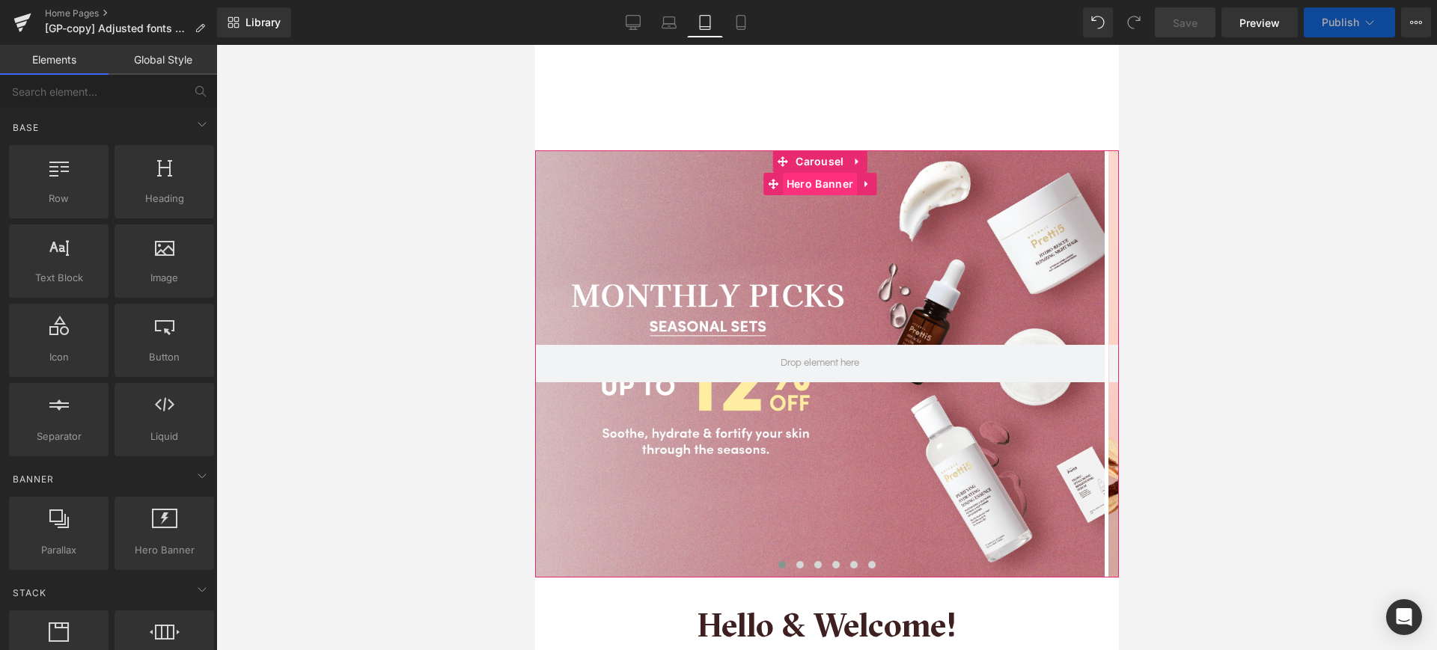
click at [808, 173] on span "Hero Banner" at bounding box center [819, 184] width 74 height 22
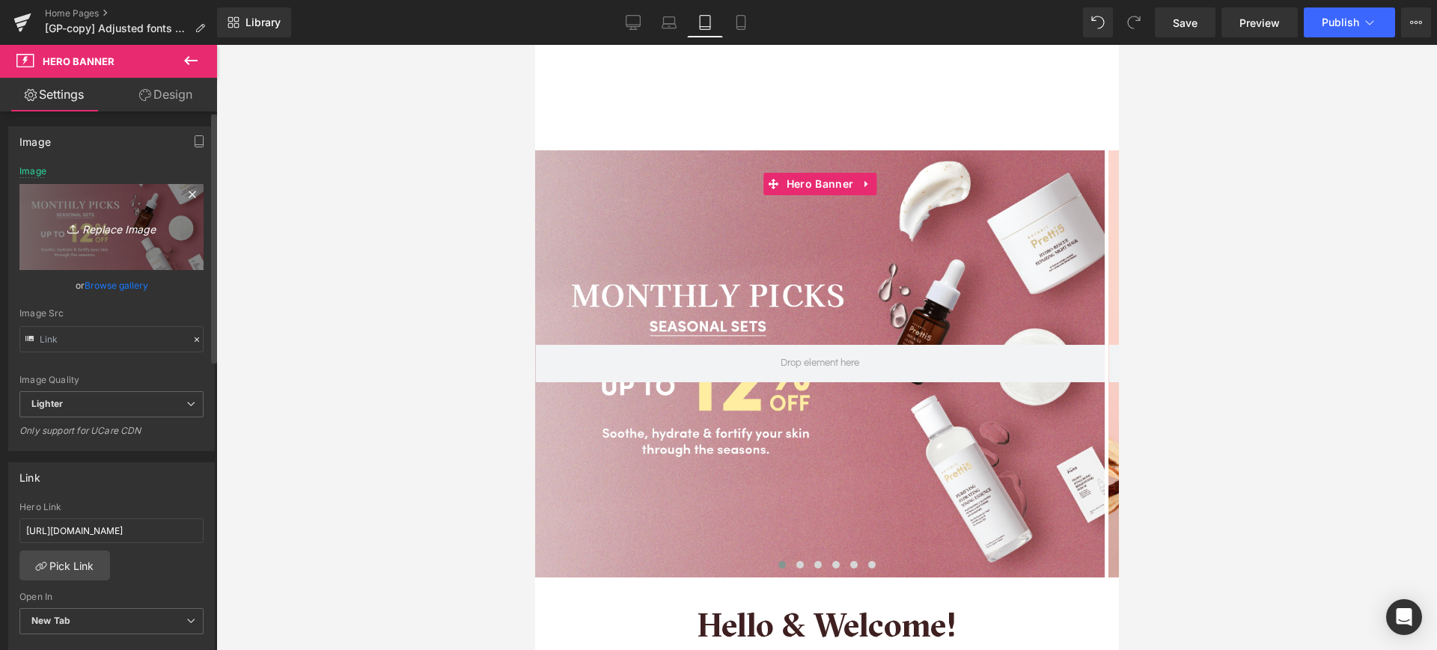
click at [112, 254] on link "Replace Image" at bounding box center [111, 227] width 184 height 86
type input "C:\fakepath\202509_Monthly-Set-Mobile_TC.png"
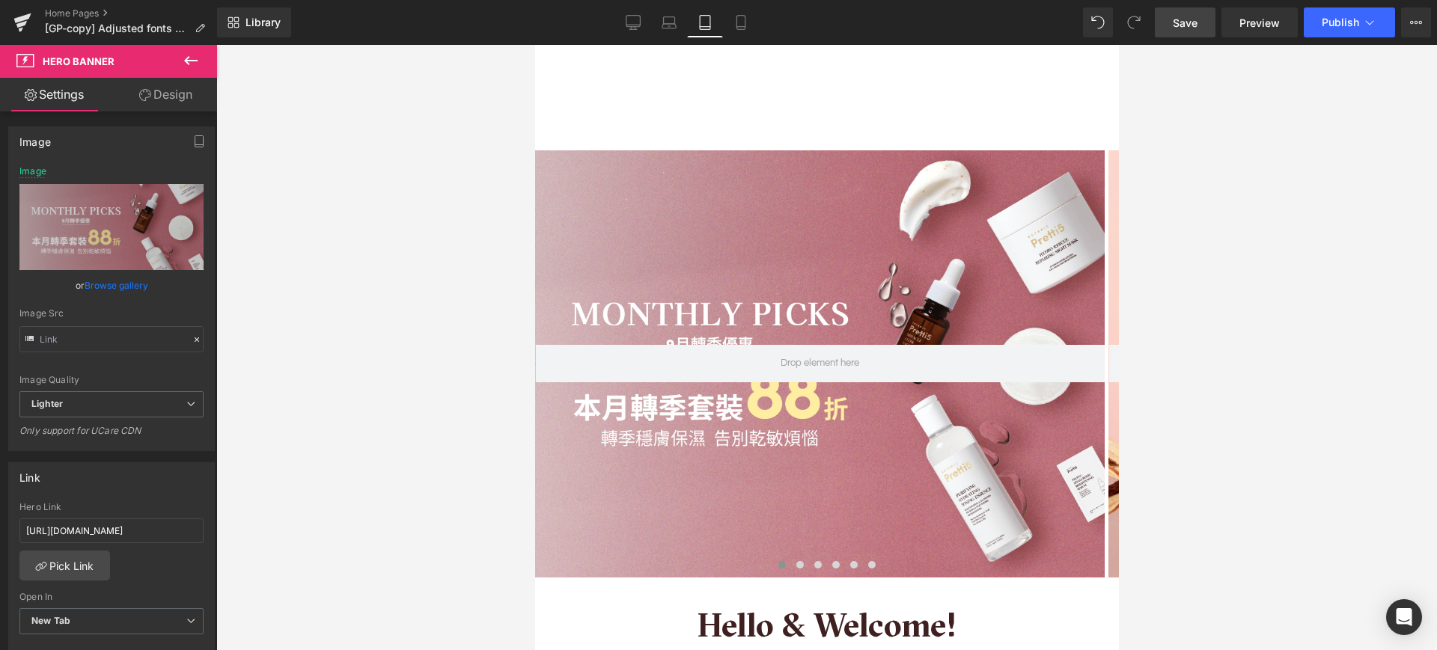
click at [1187, 12] on link "Save" at bounding box center [1185, 22] width 61 height 30
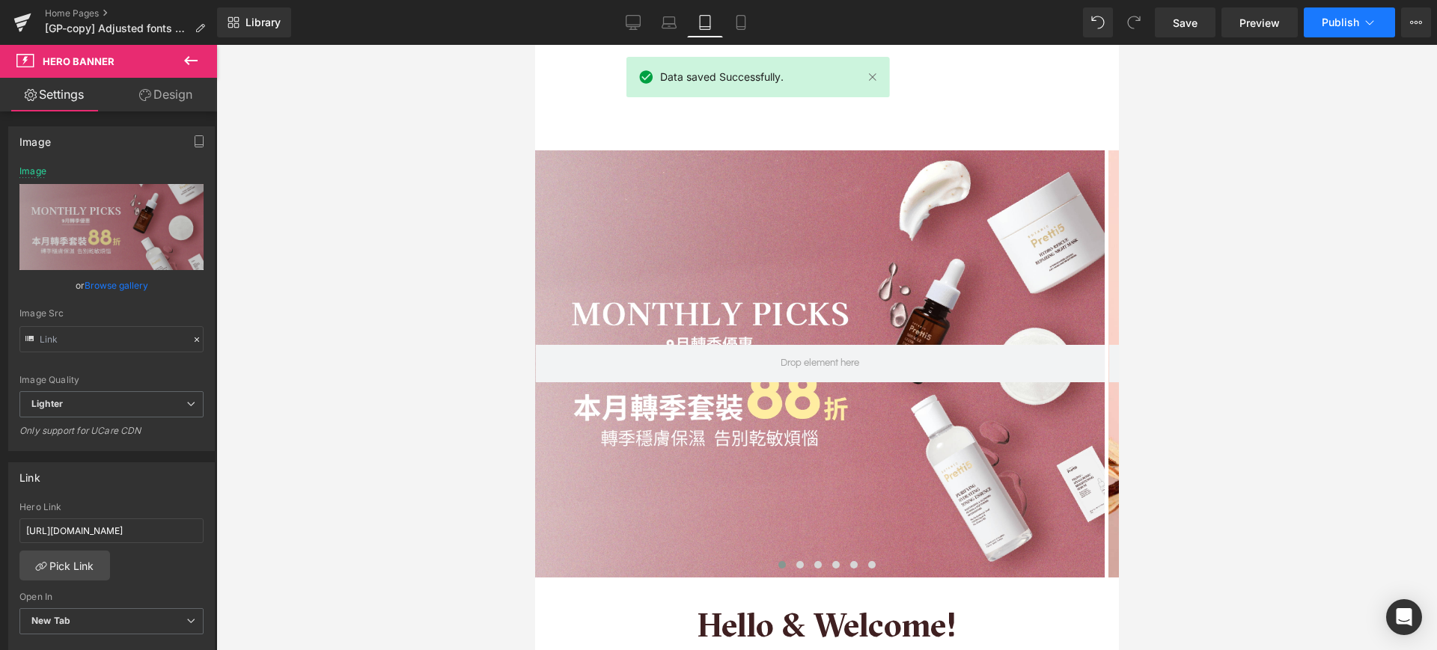
click at [1359, 14] on button "Publish" at bounding box center [1349, 22] width 91 height 30
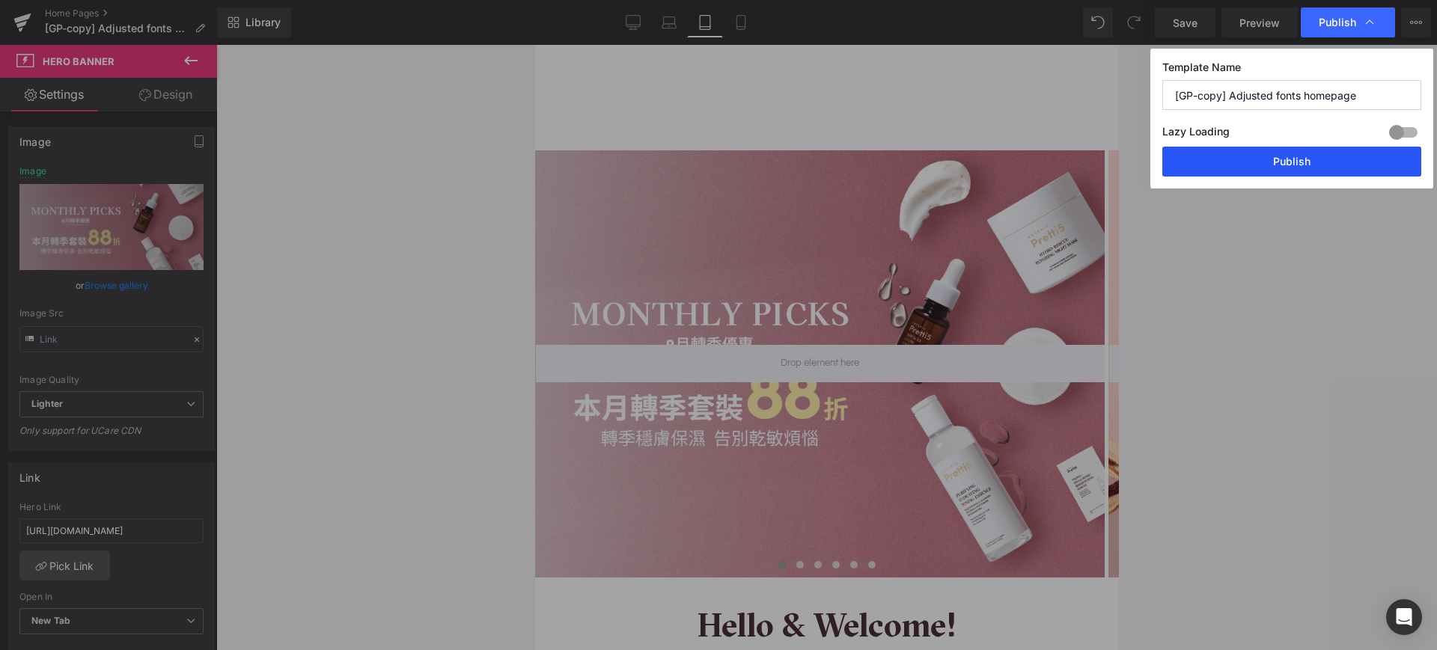
click at [1281, 151] on button "Publish" at bounding box center [1291, 162] width 259 height 30
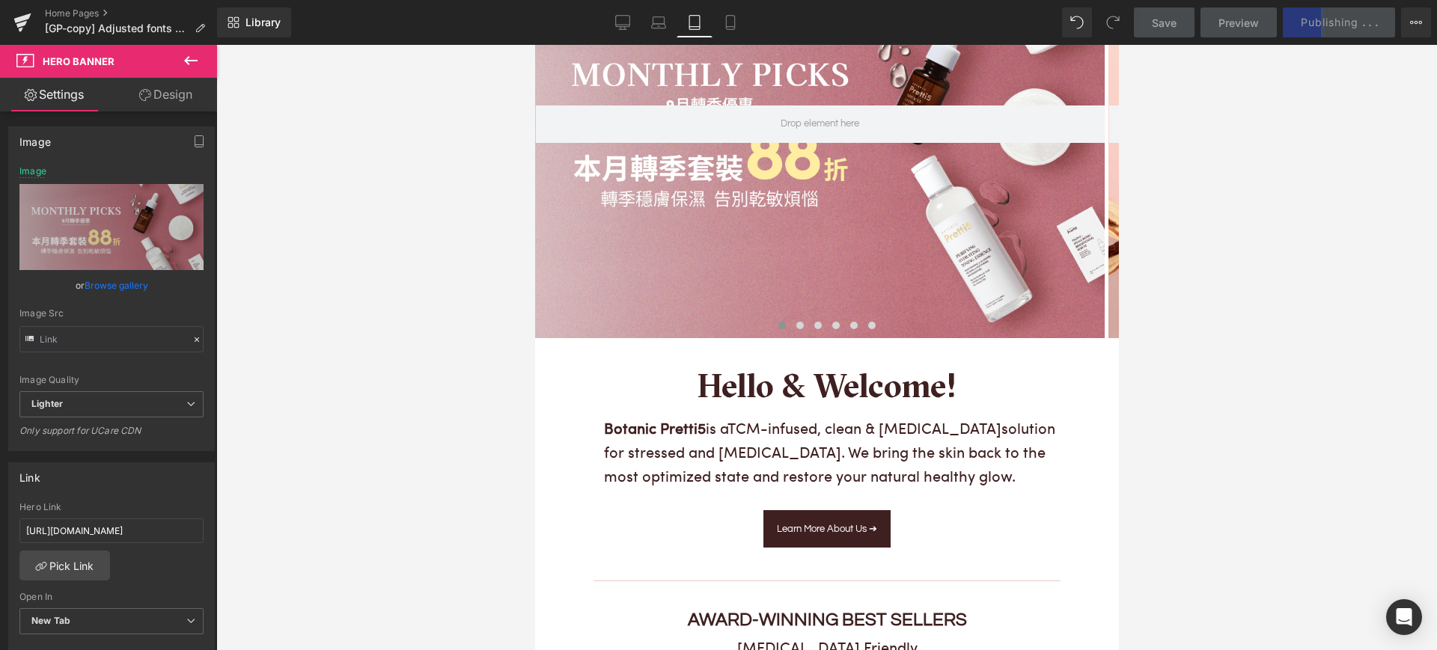
scroll to position [239, 0]
click at [790, 319] on button at bounding box center [799, 326] width 18 height 15
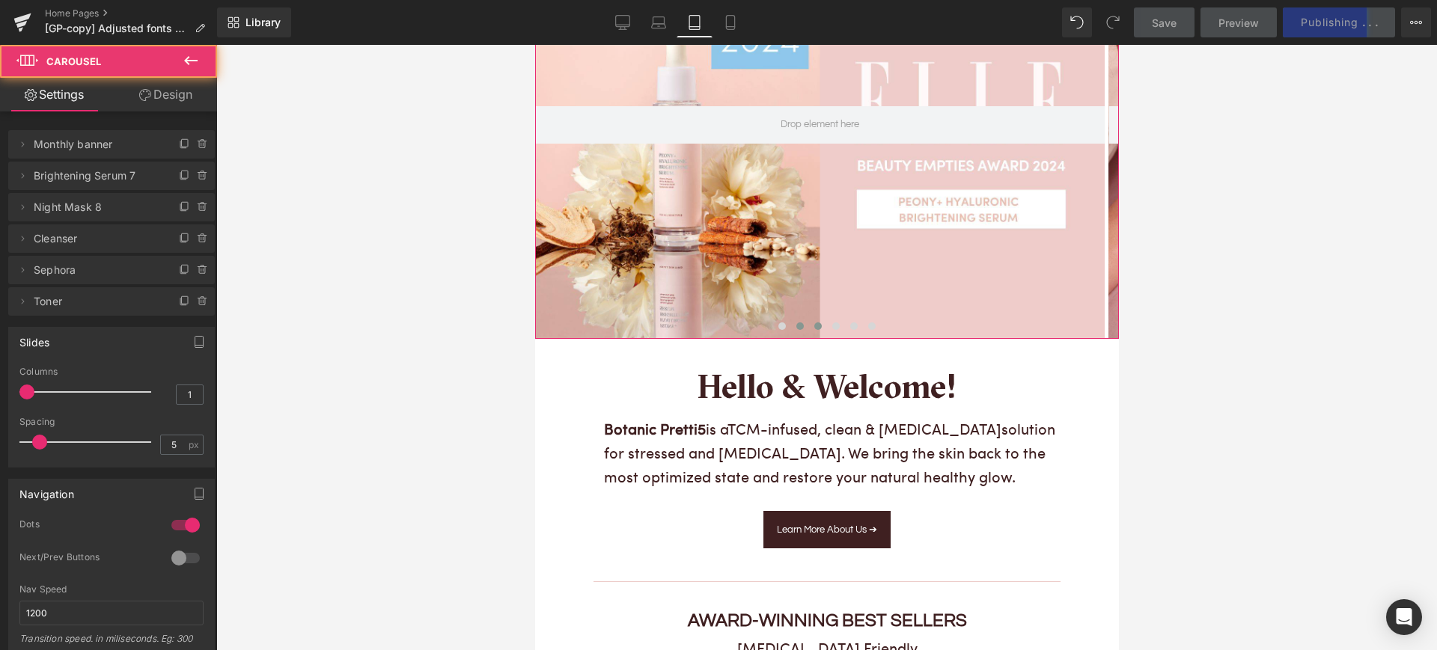
click at [813, 319] on button at bounding box center [817, 326] width 18 height 15
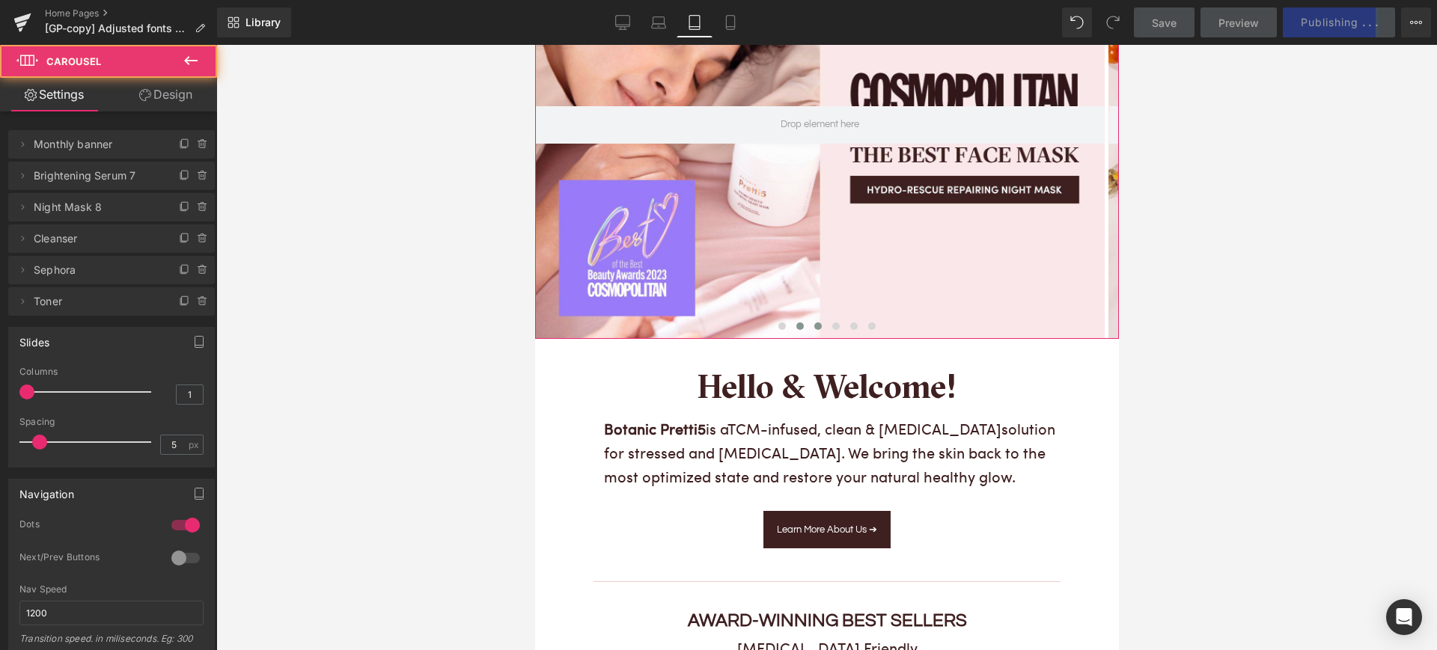
click at [790, 319] on button at bounding box center [799, 326] width 18 height 15
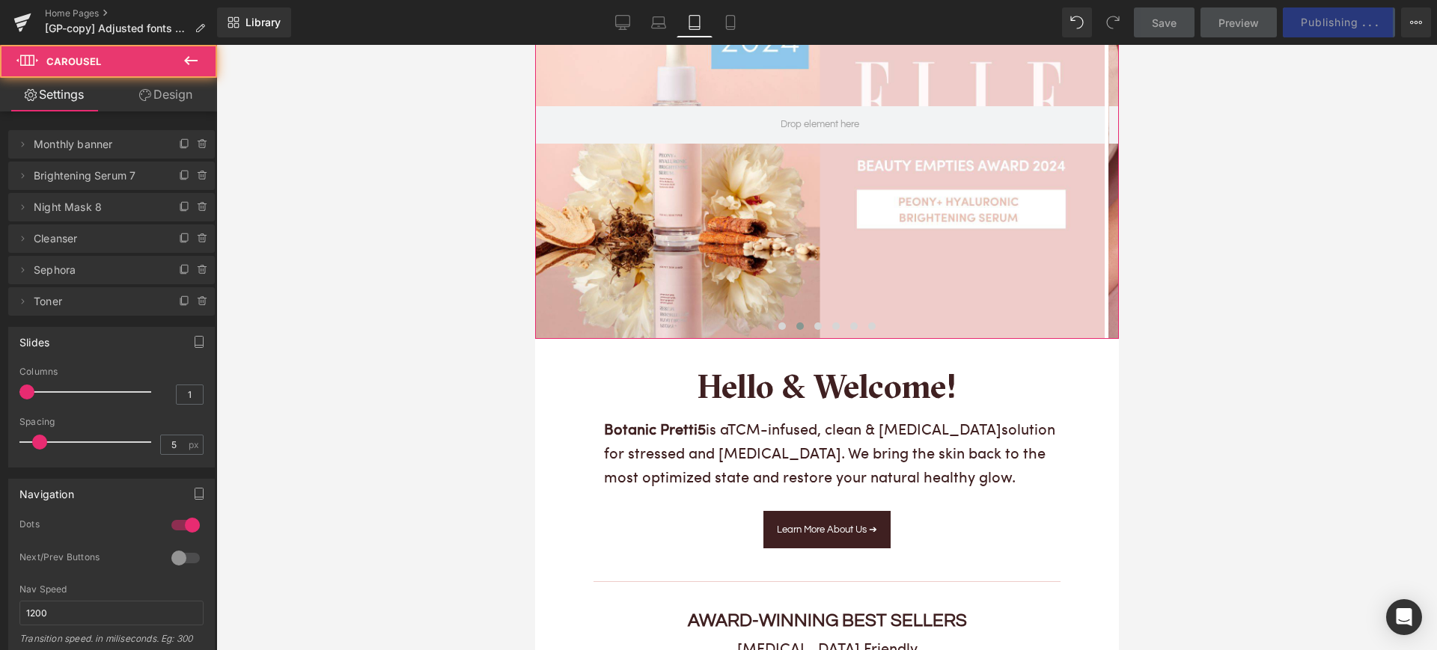
scroll to position [0, 0]
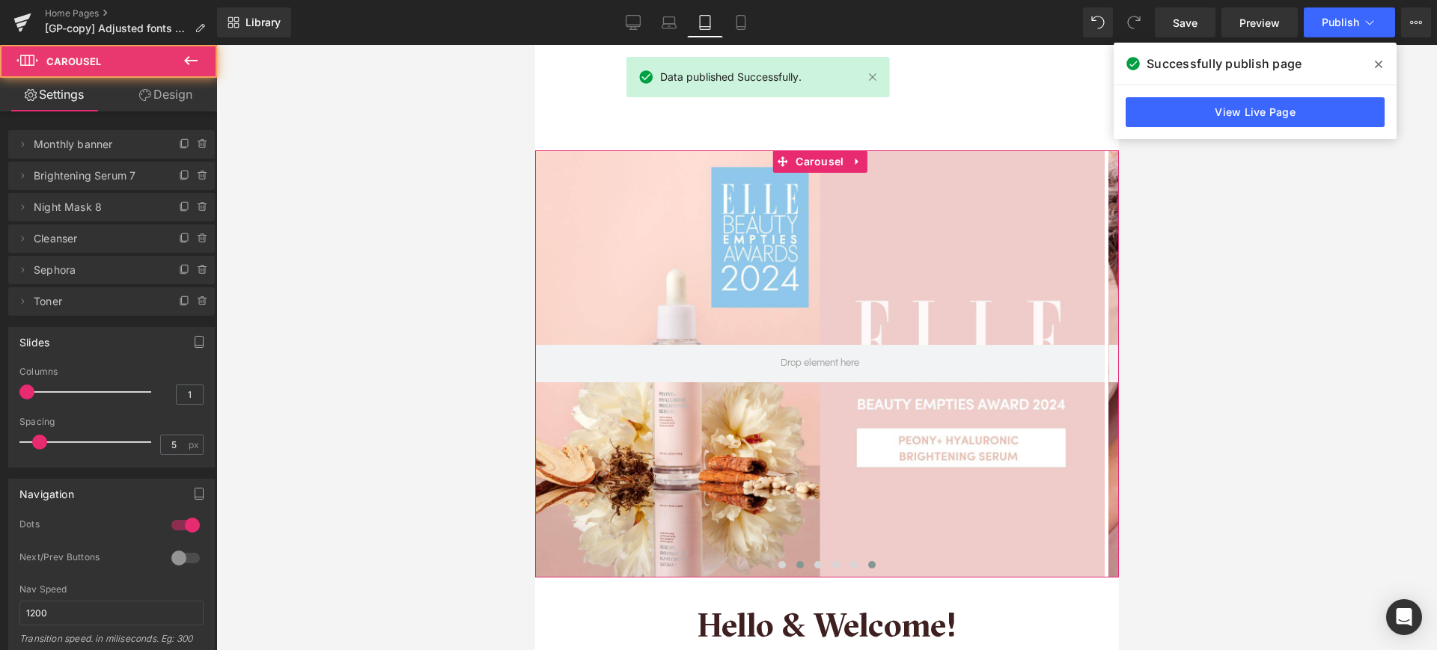
click at [867, 561] on span at bounding box center [870, 564] width 7 height 7
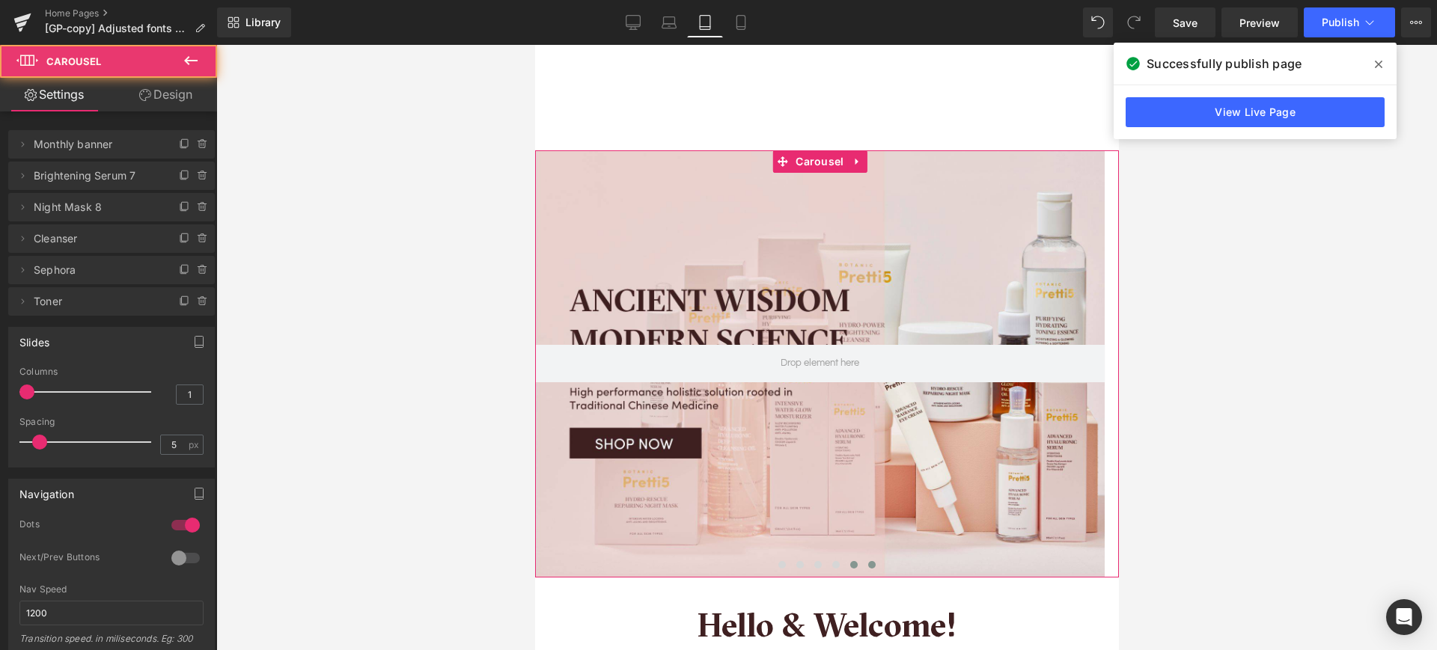
click at [850, 558] on button at bounding box center [853, 565] width 18 height 15
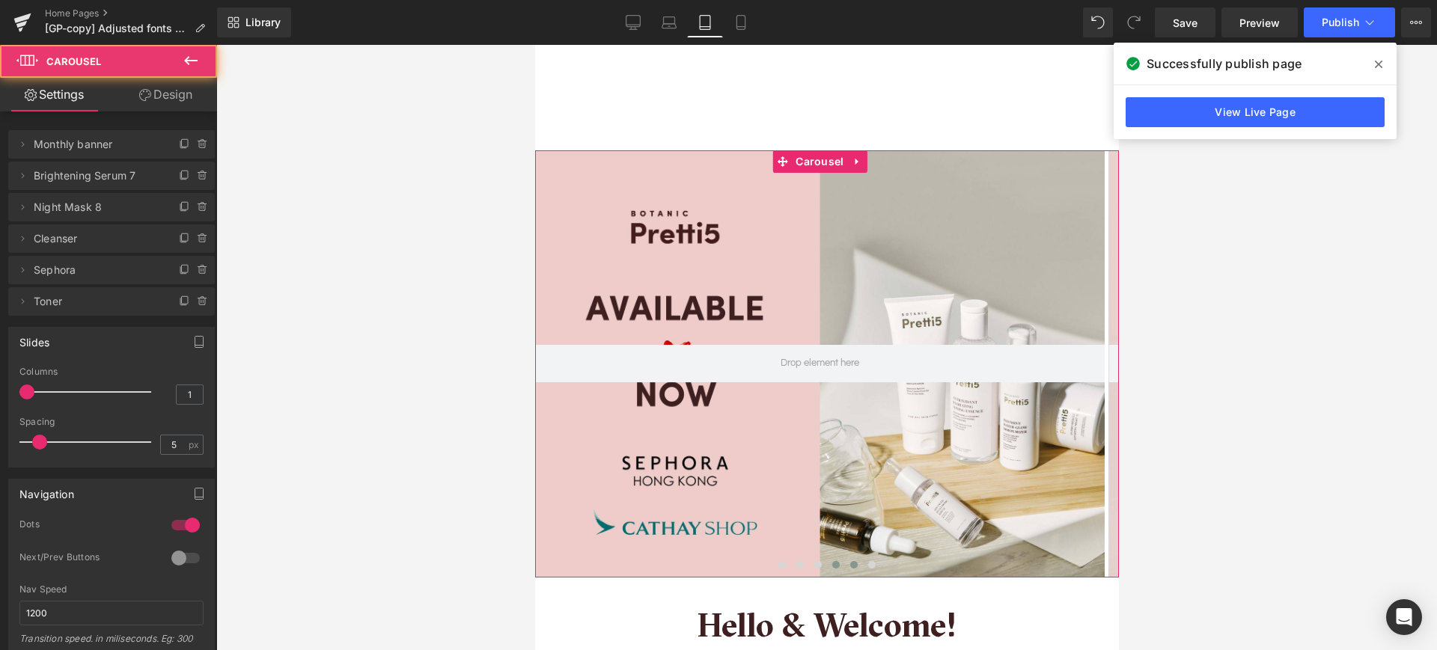
click at [834, 558] on button at bounding box center [835, 565] width 18 height 15
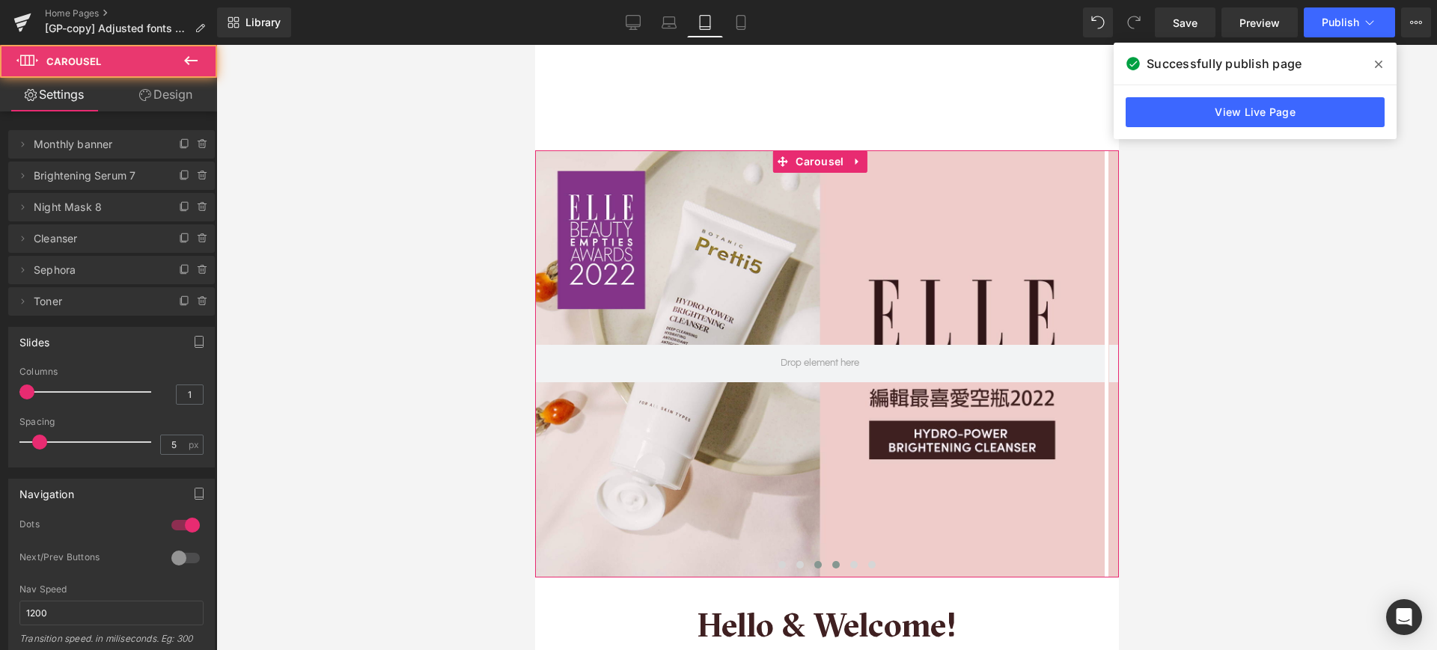
click at [808, 558] on button at bounding box center [817, 565] width 18 height 15
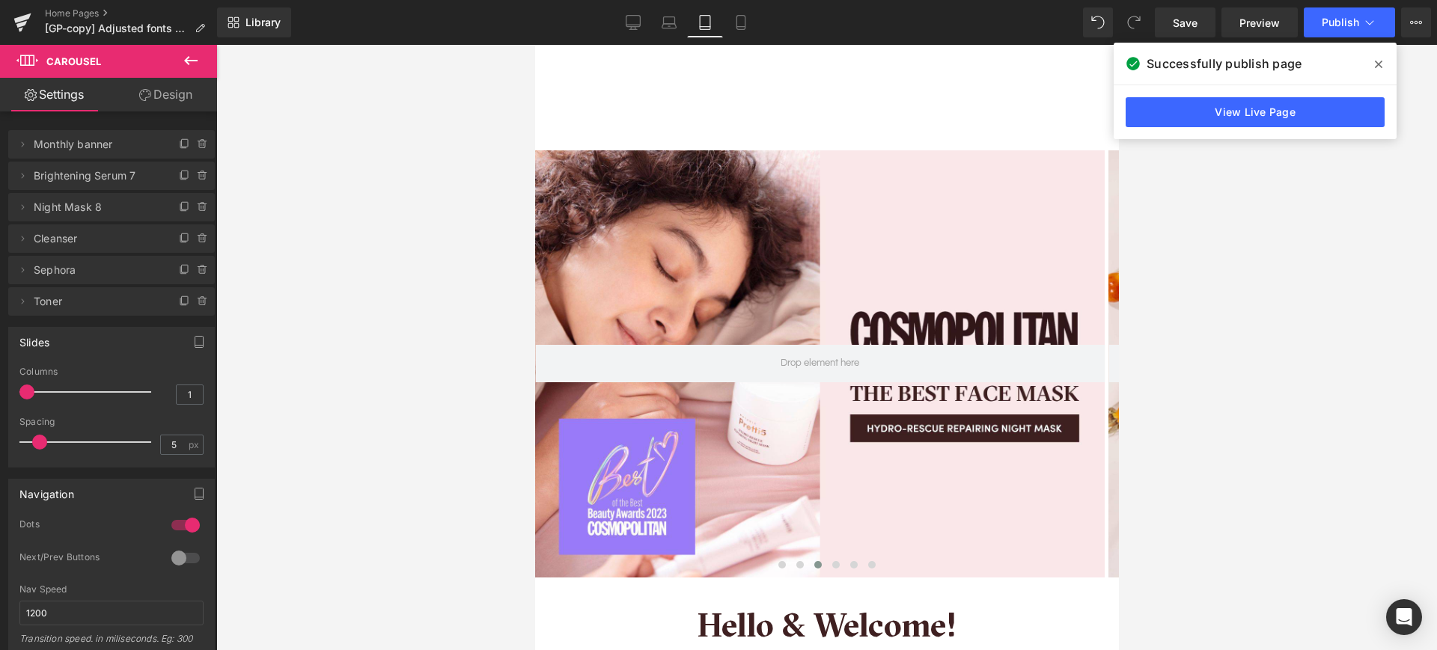
click at [344, 218] on div at bounding box center [826, 347] width 1221 height 605
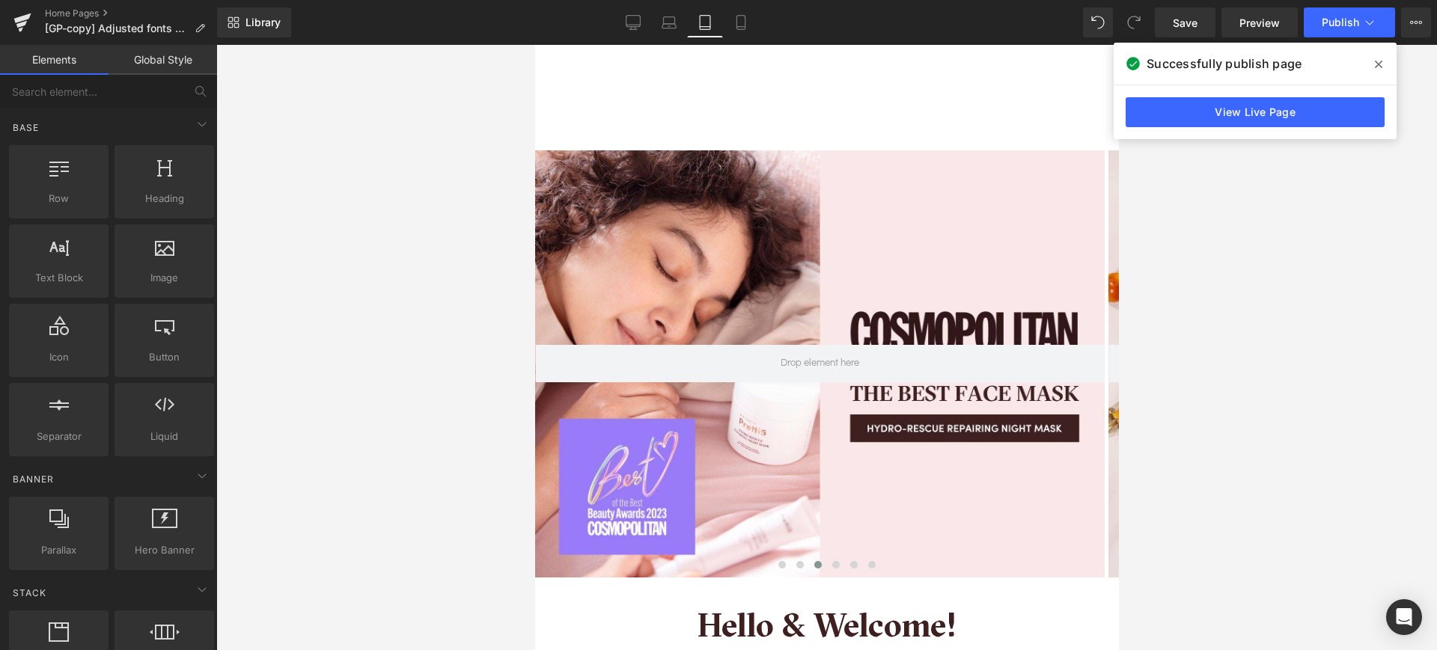
click at [1384, 59] on span at bounding box center [1379, 64] width 24 height 24
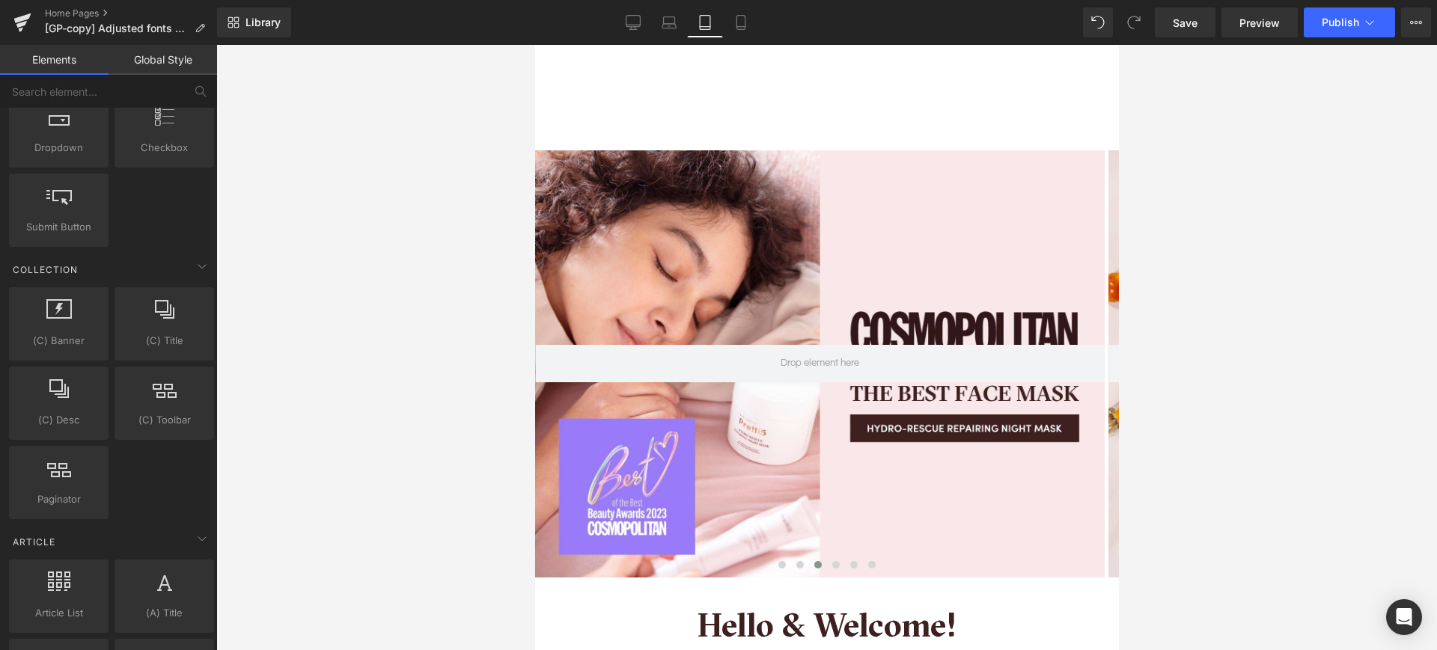
scroll to position [2185, 0]
click at [88, 324] on div at bounding box center [58, 317] width 91 height 34
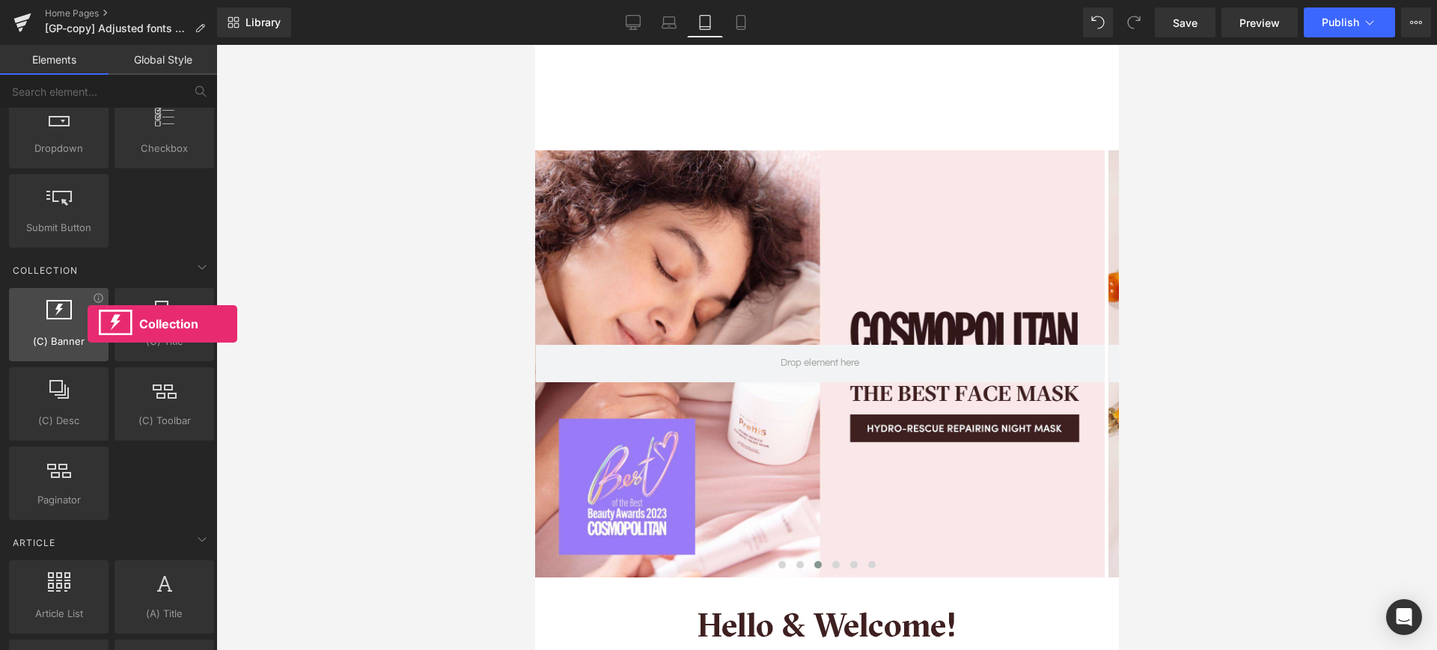
click at [88, 324] on div at bounding box center [58, 317] width 91 height 34
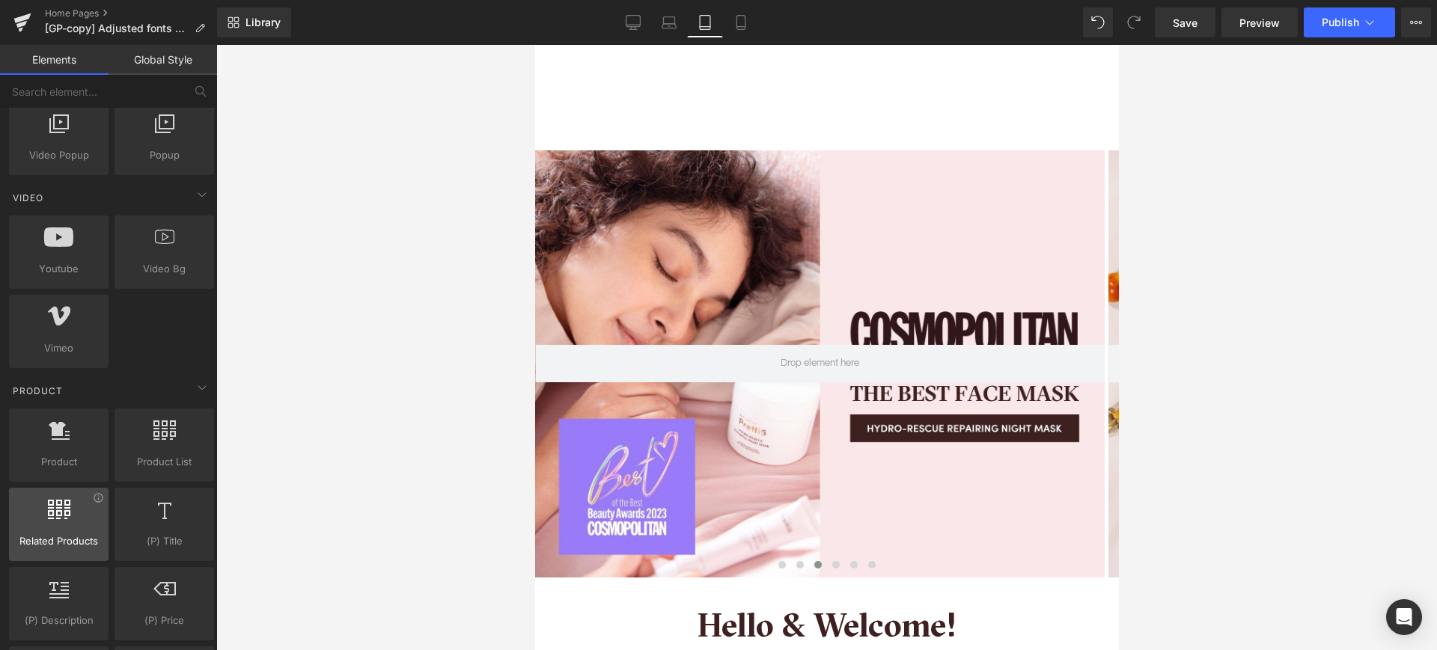
scroll to position [926, 0]
